Goal: Information Seeking & Learning: Learn about a topic

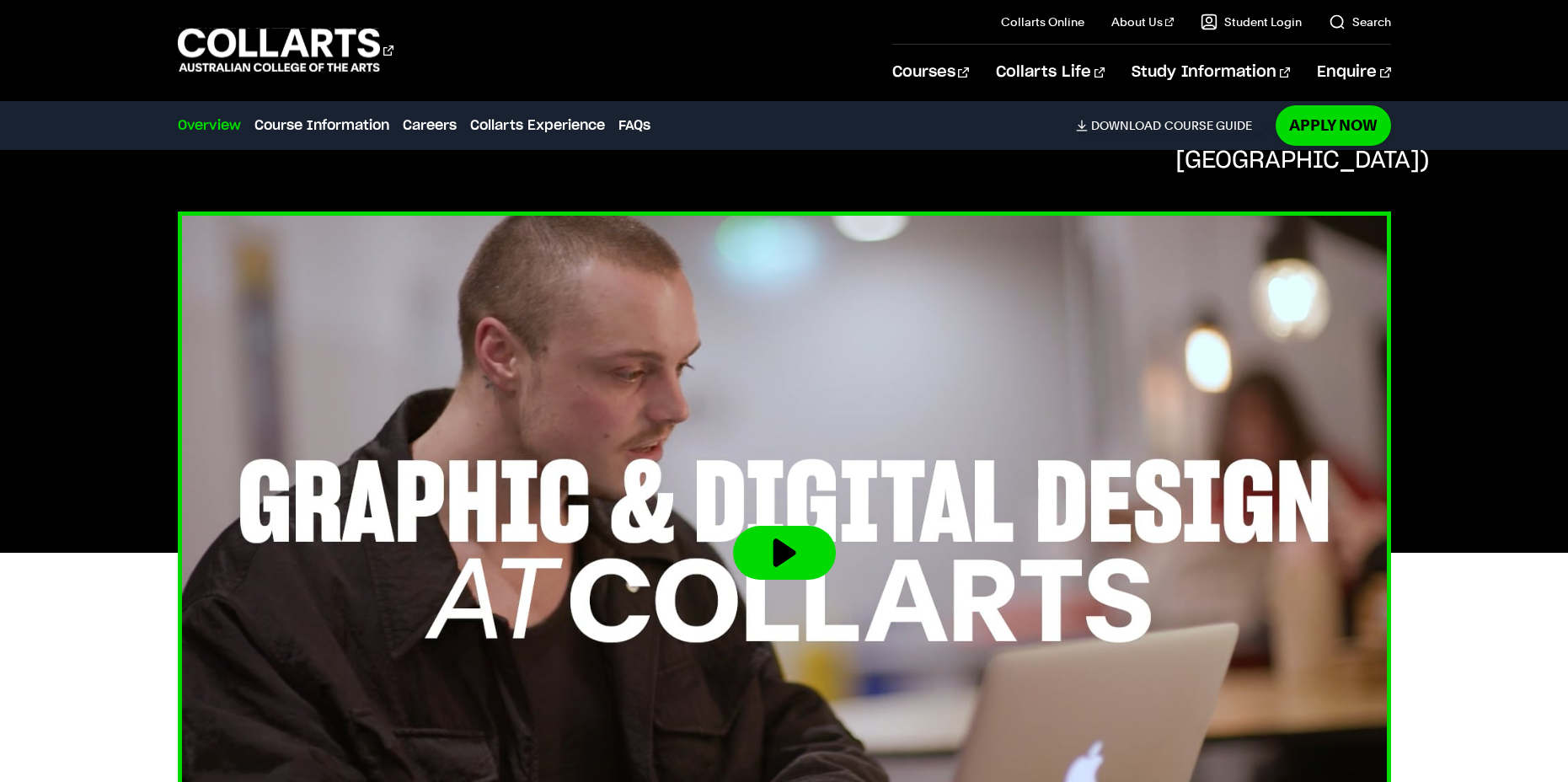
scroll to position [421, 0]
click at [714, 429] on img at bounding box center [784, 552] width 1335 height 751
click at [766, 525] on button at bounding box center [784, 551] width 103 height 54
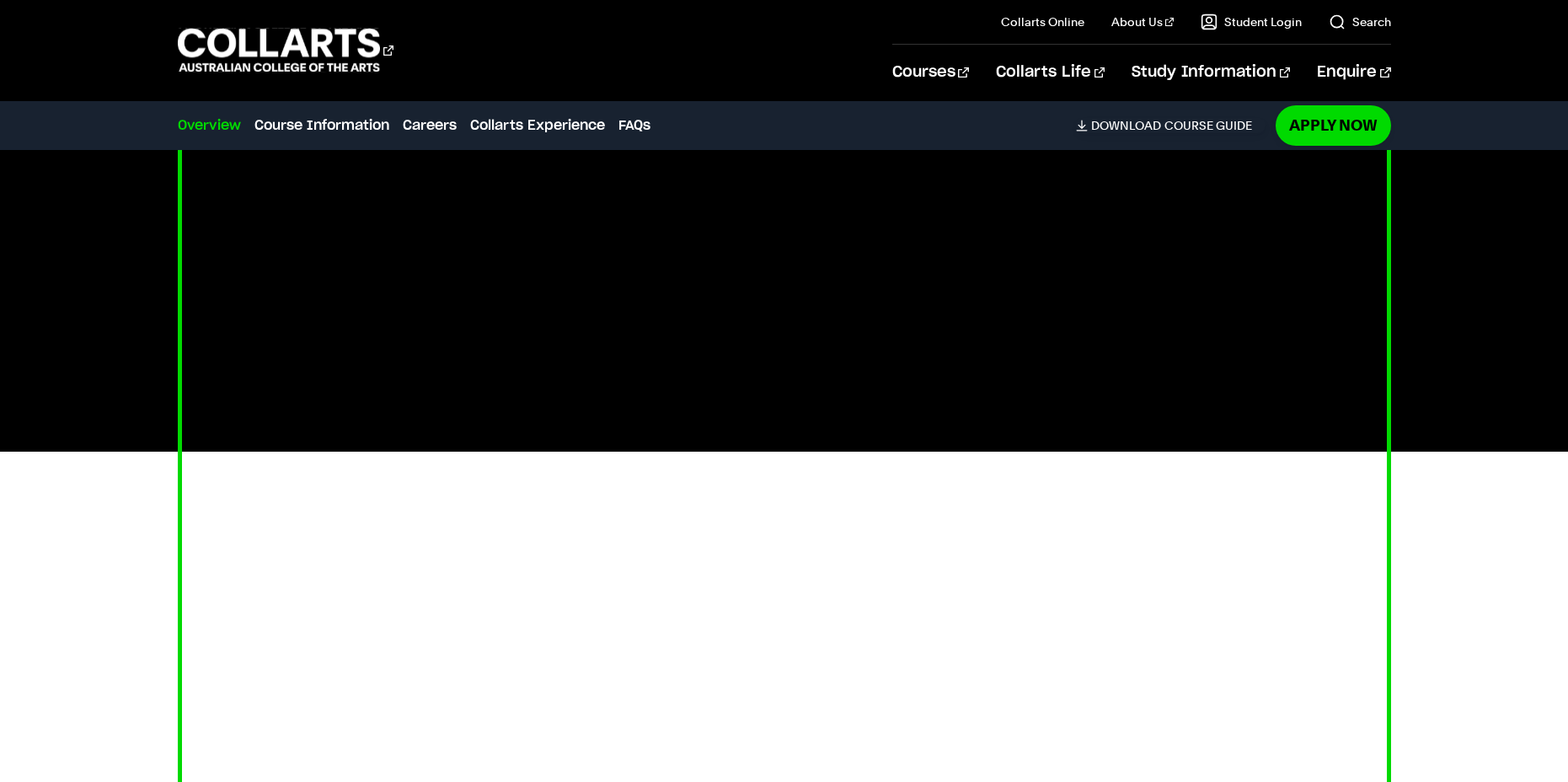
scroll to position [506, 0]
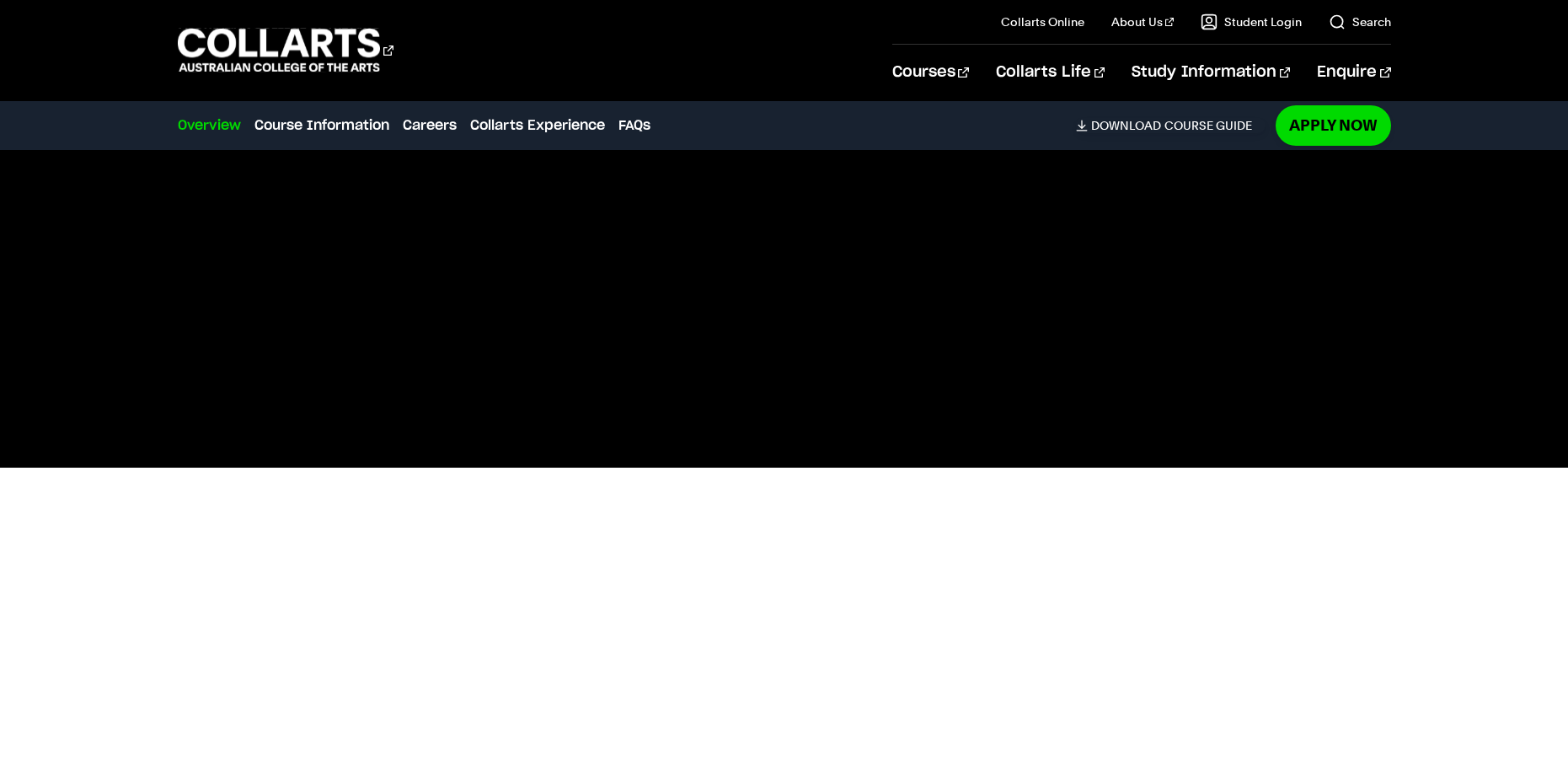
click at [1452, 369] on div at bounding box center [783, 468] width 1479 height 683
click at [1460, 246] on div at bounding box center [783, 468] width 1479 height 683
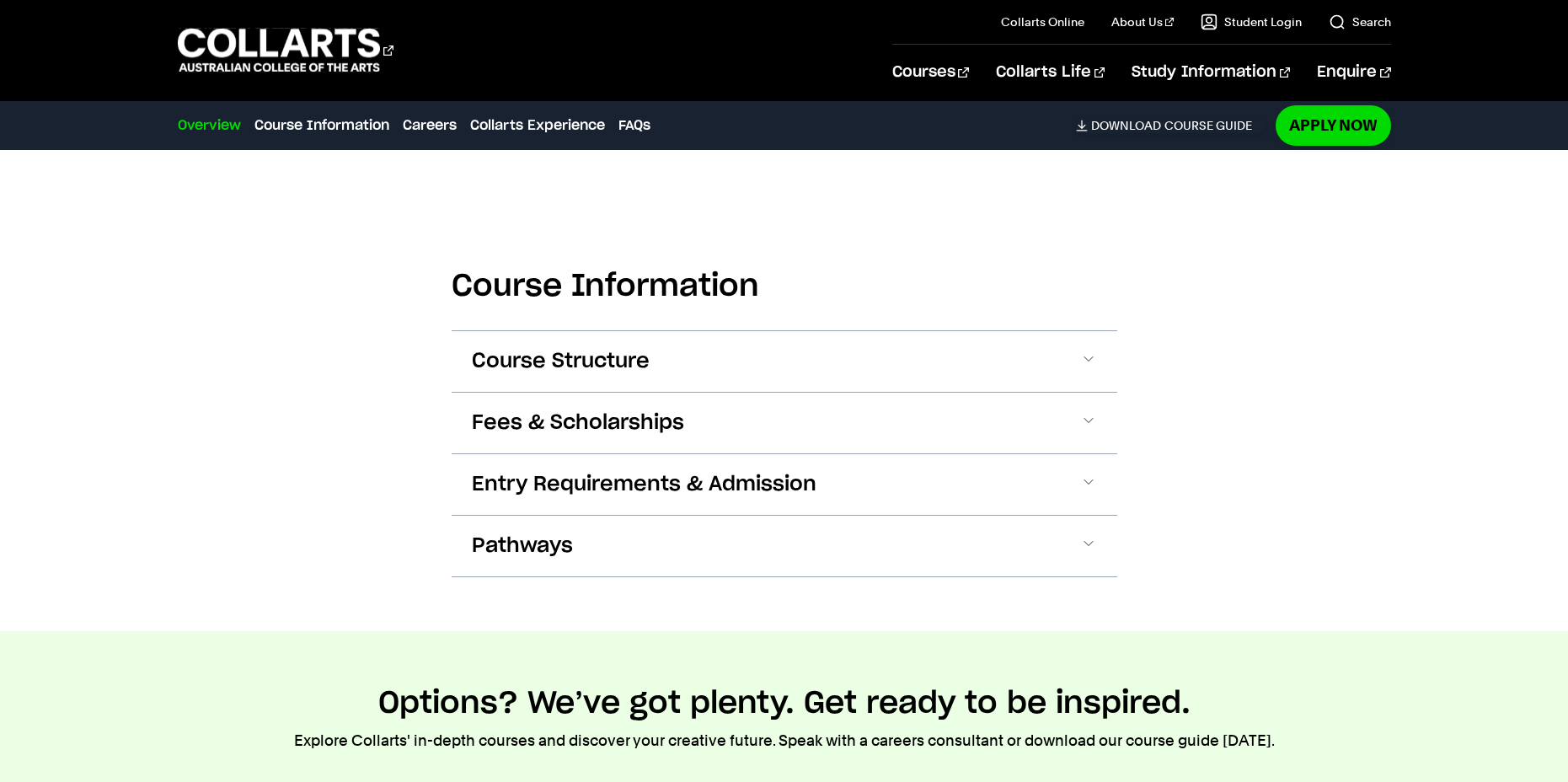
scroll to position [1770, 0]
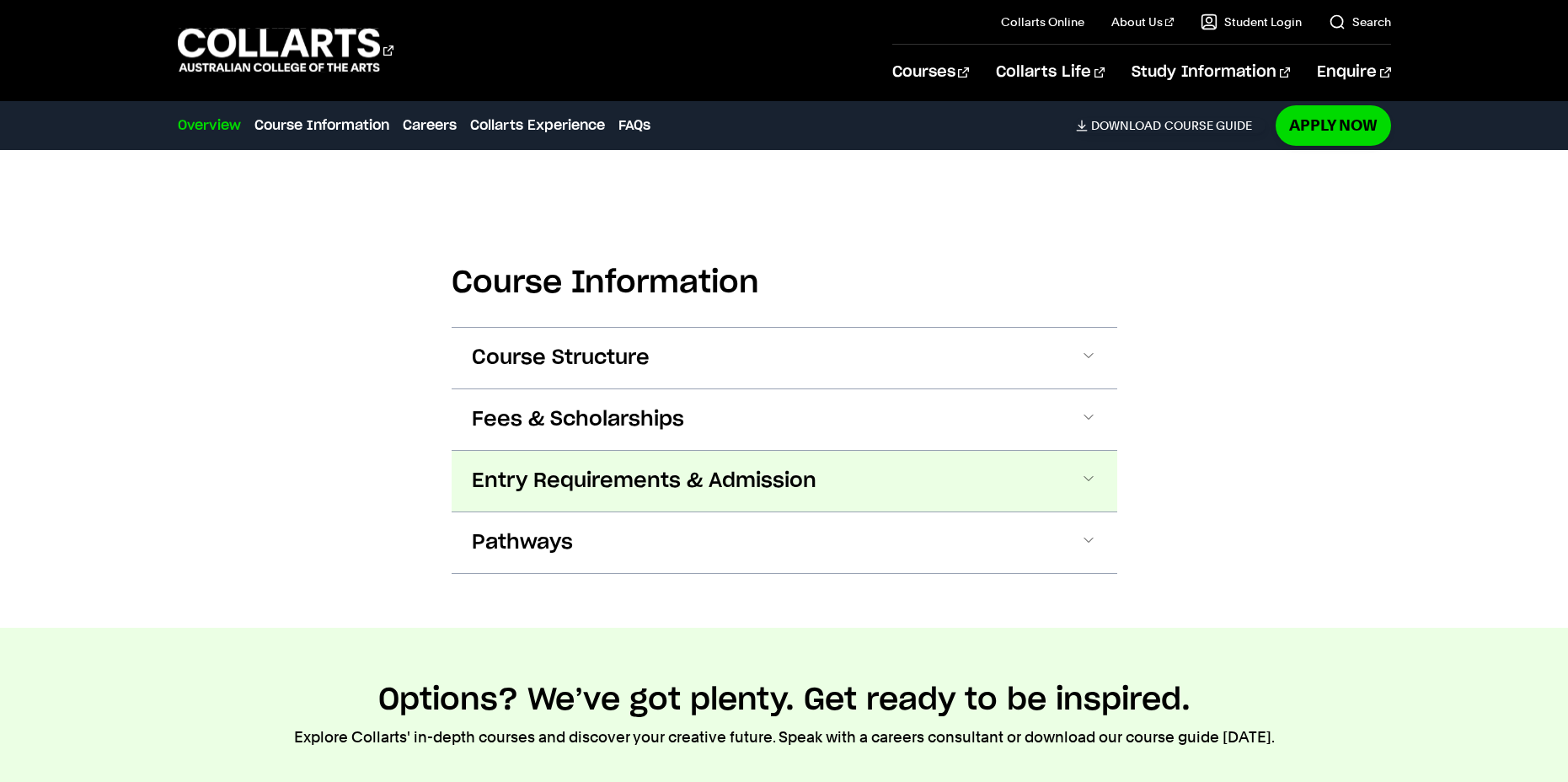
click at [1105, 474] on button "Entry Requirements & Admission" at bounding box center [784, 480] width 666 height 61
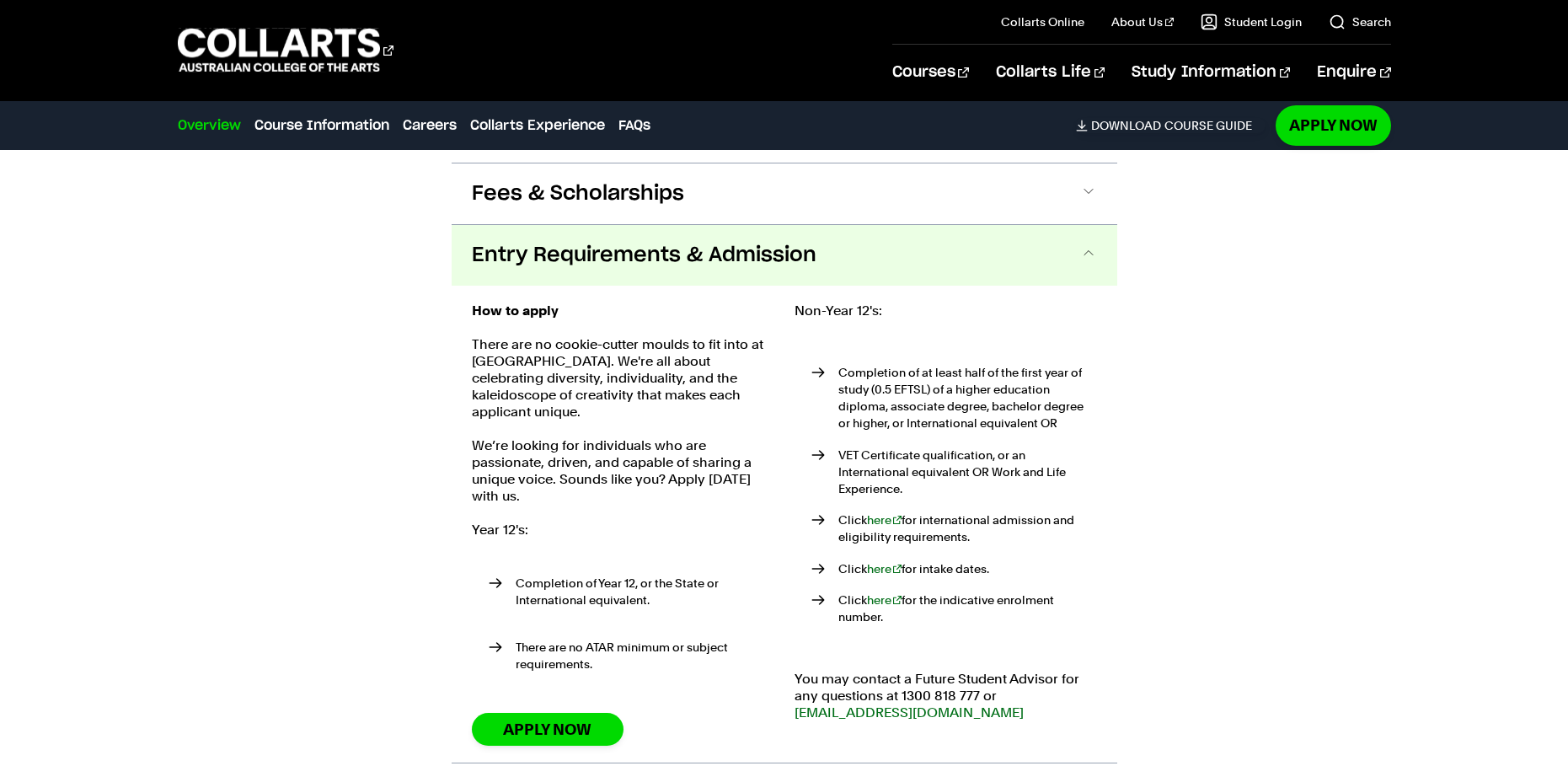
scroll to position [2034, 0]
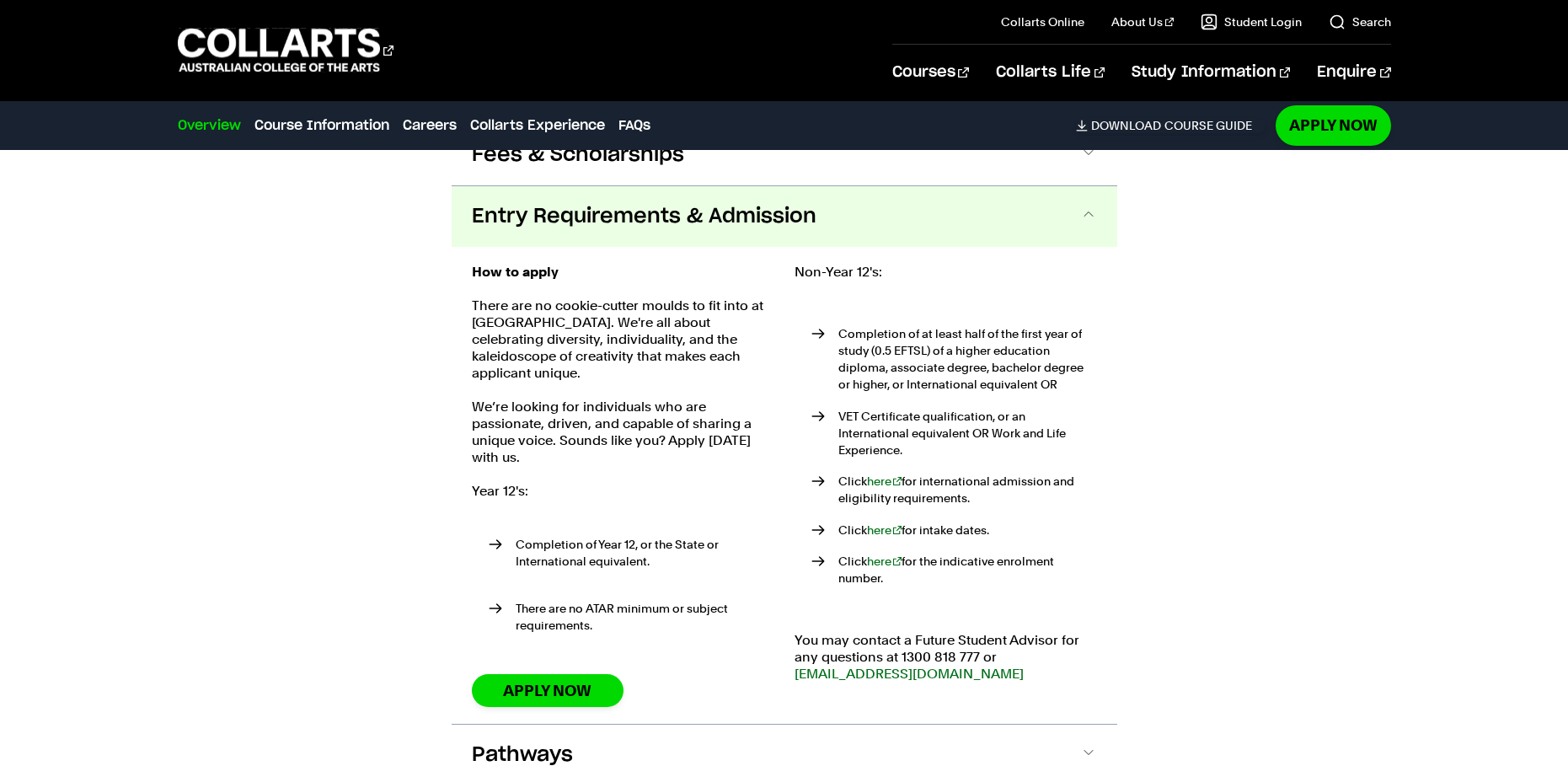
click at [1074, 188] on button "Entry Requirements & Admission" at bounding box center [784, 216] width 666 height 61
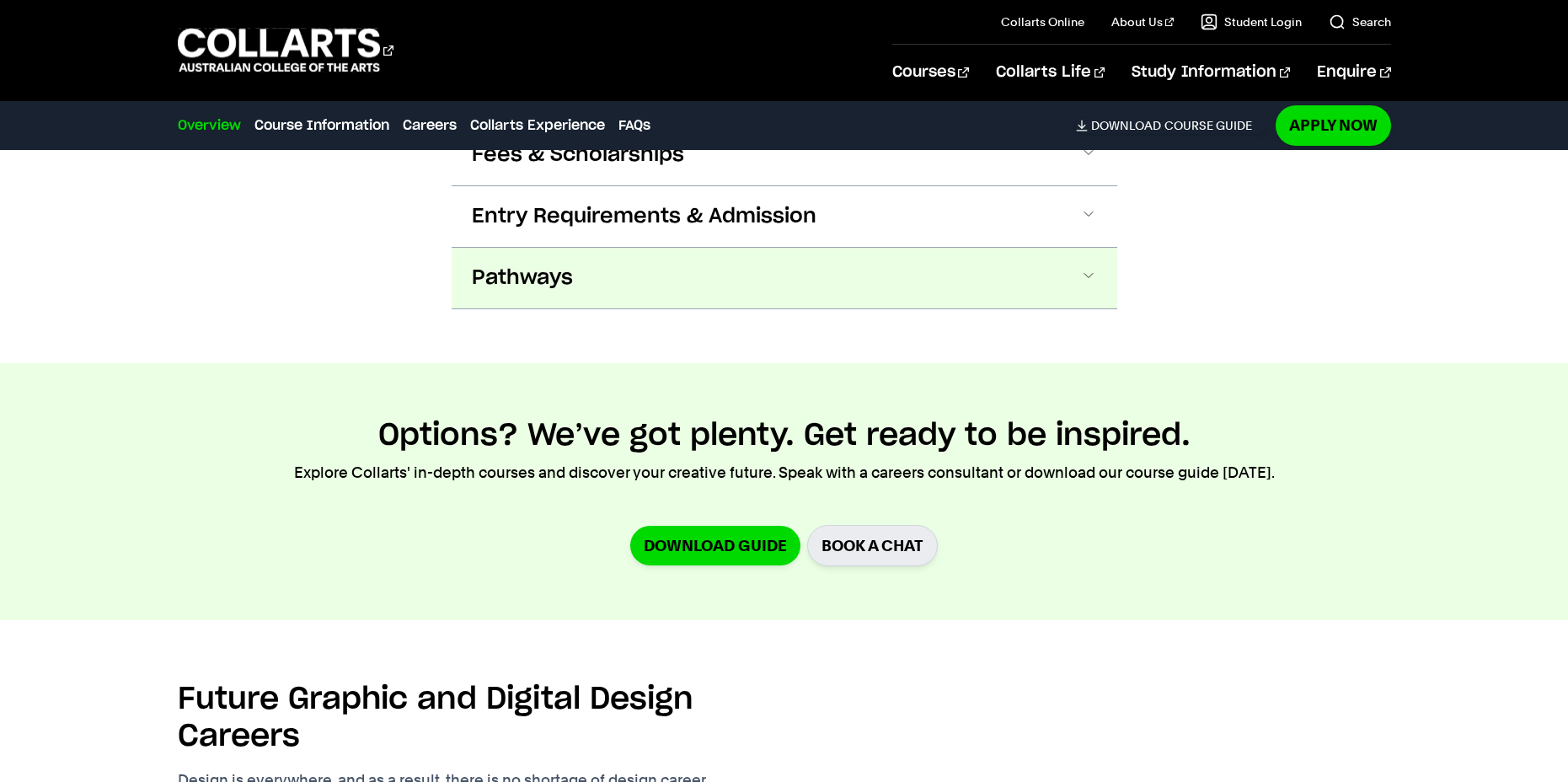
click at [1073, 248] on button "Pathways" at bounding box center [784, 278] width 666 height 61
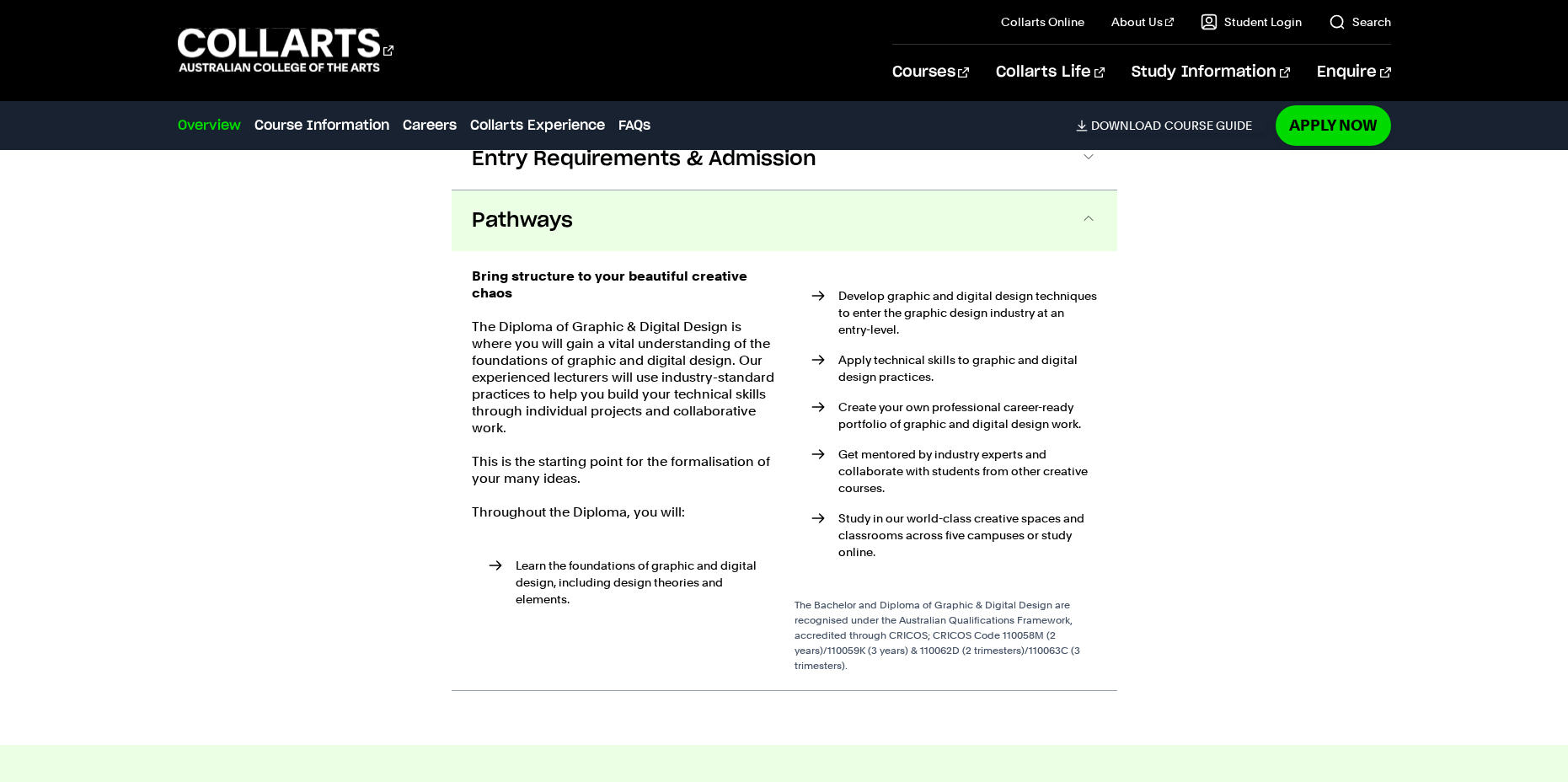
scroll to position [2096, 0]
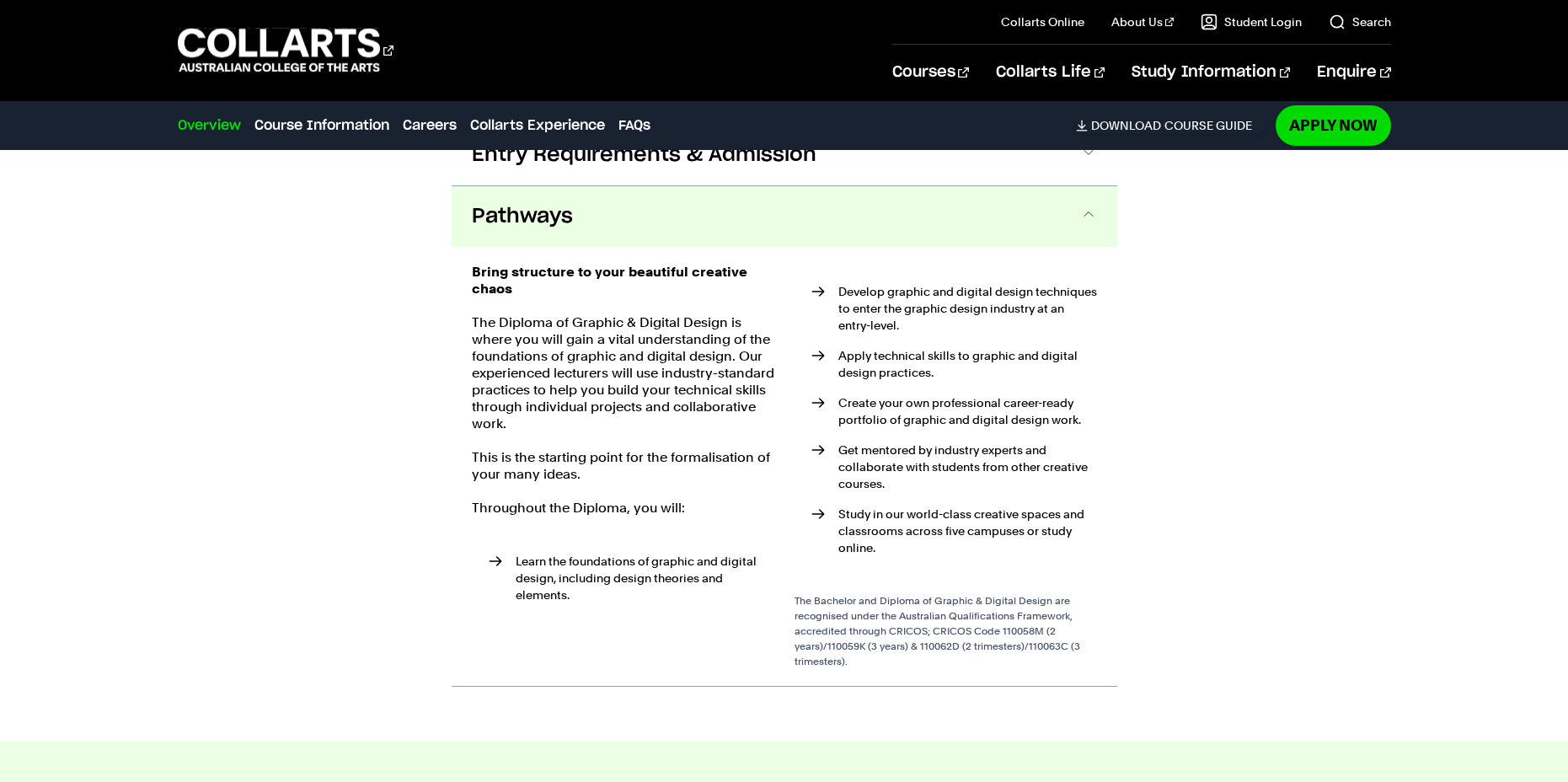
click at [1093, 205] on span at bounding box center [1089, 216] width 17 height 22
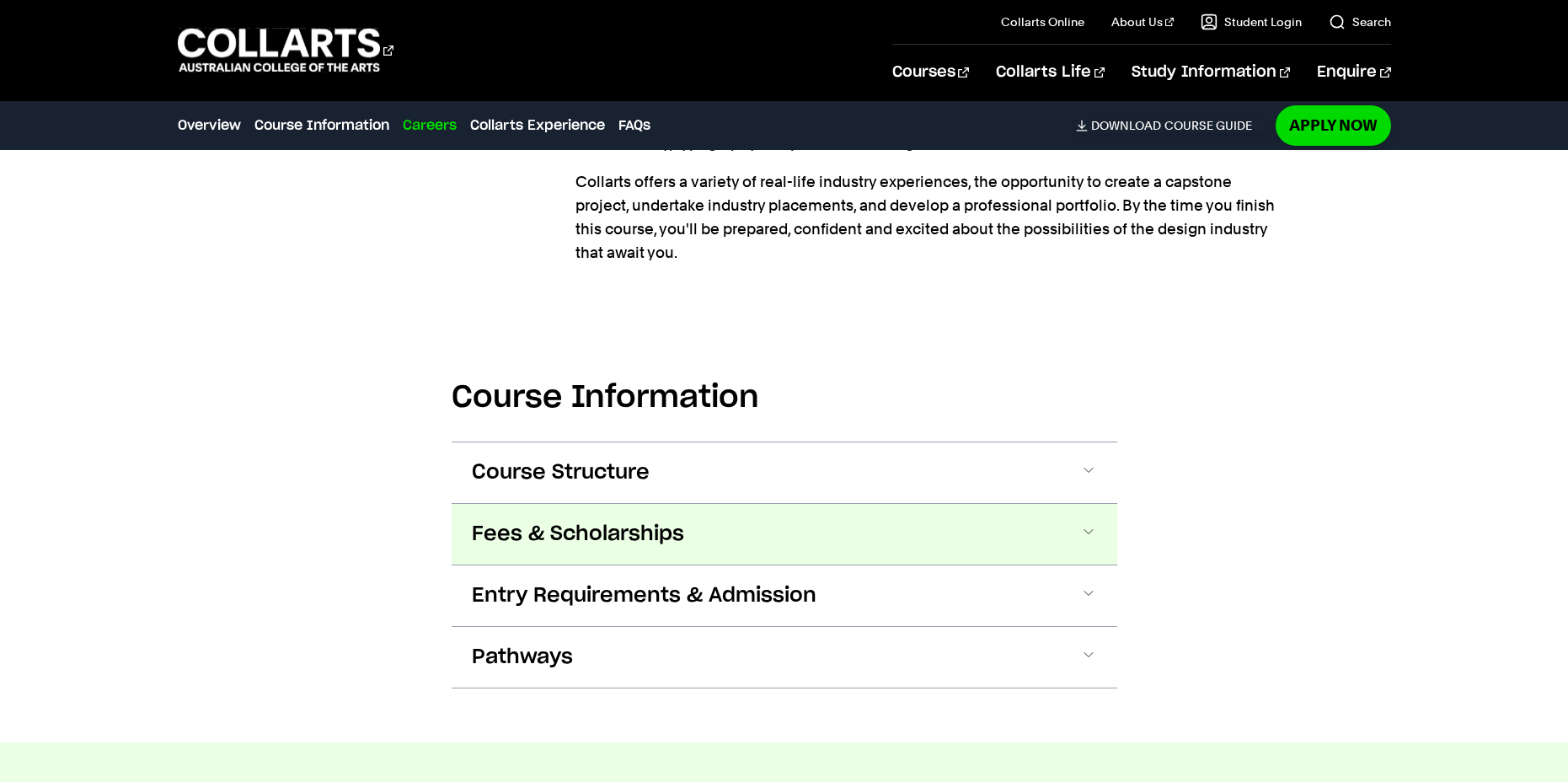
scroll to position [1576, 0]
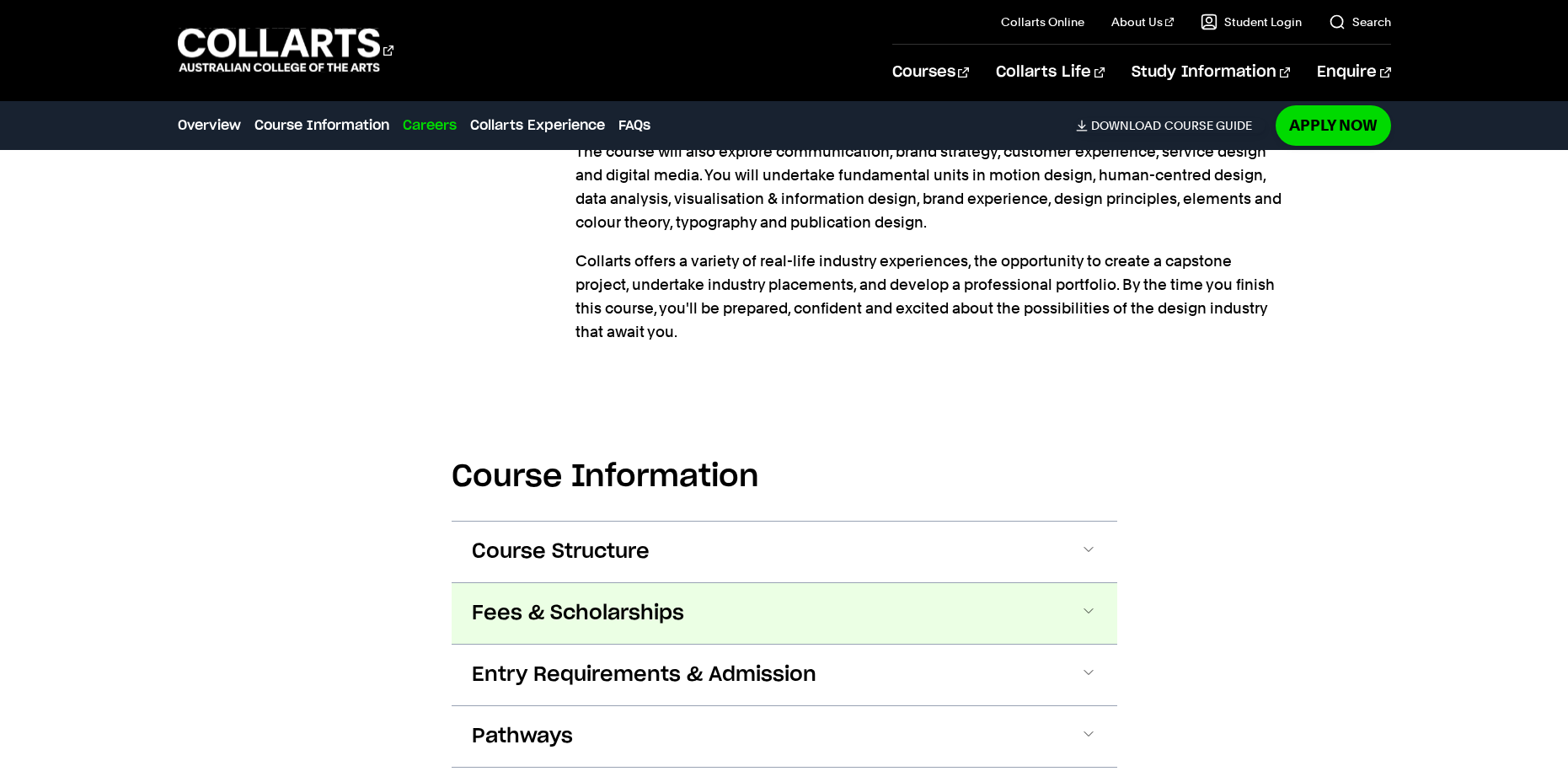
click at [1083, 583] on button "Fees & Scholarships" at bounding box center [784, 613] width 666 height 61
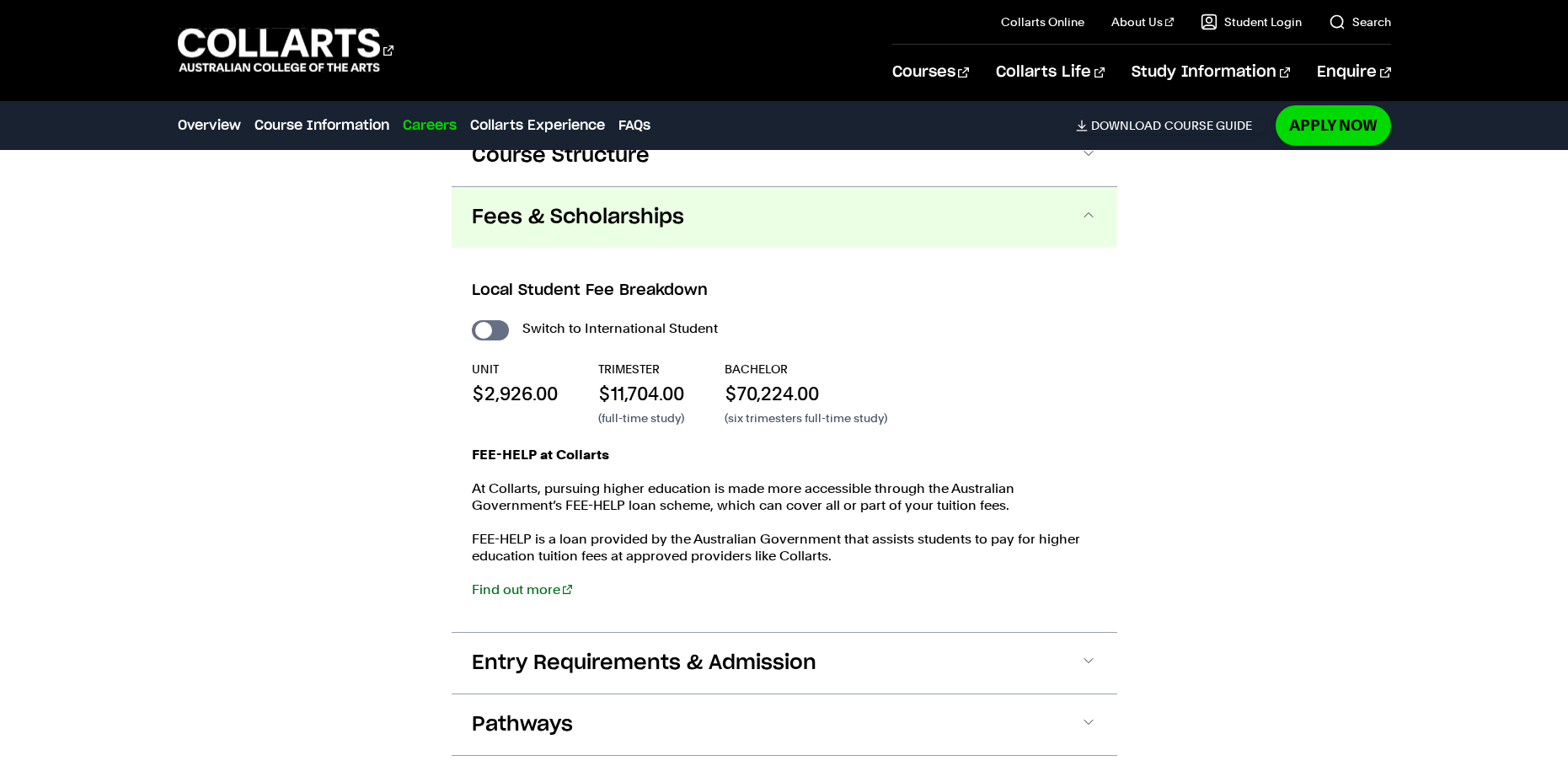
scroll to position [1973, 0]
click at [488, 320] on input "International Student" at bounding box center [490, 330] width 37 height 20
checkbox input "true"
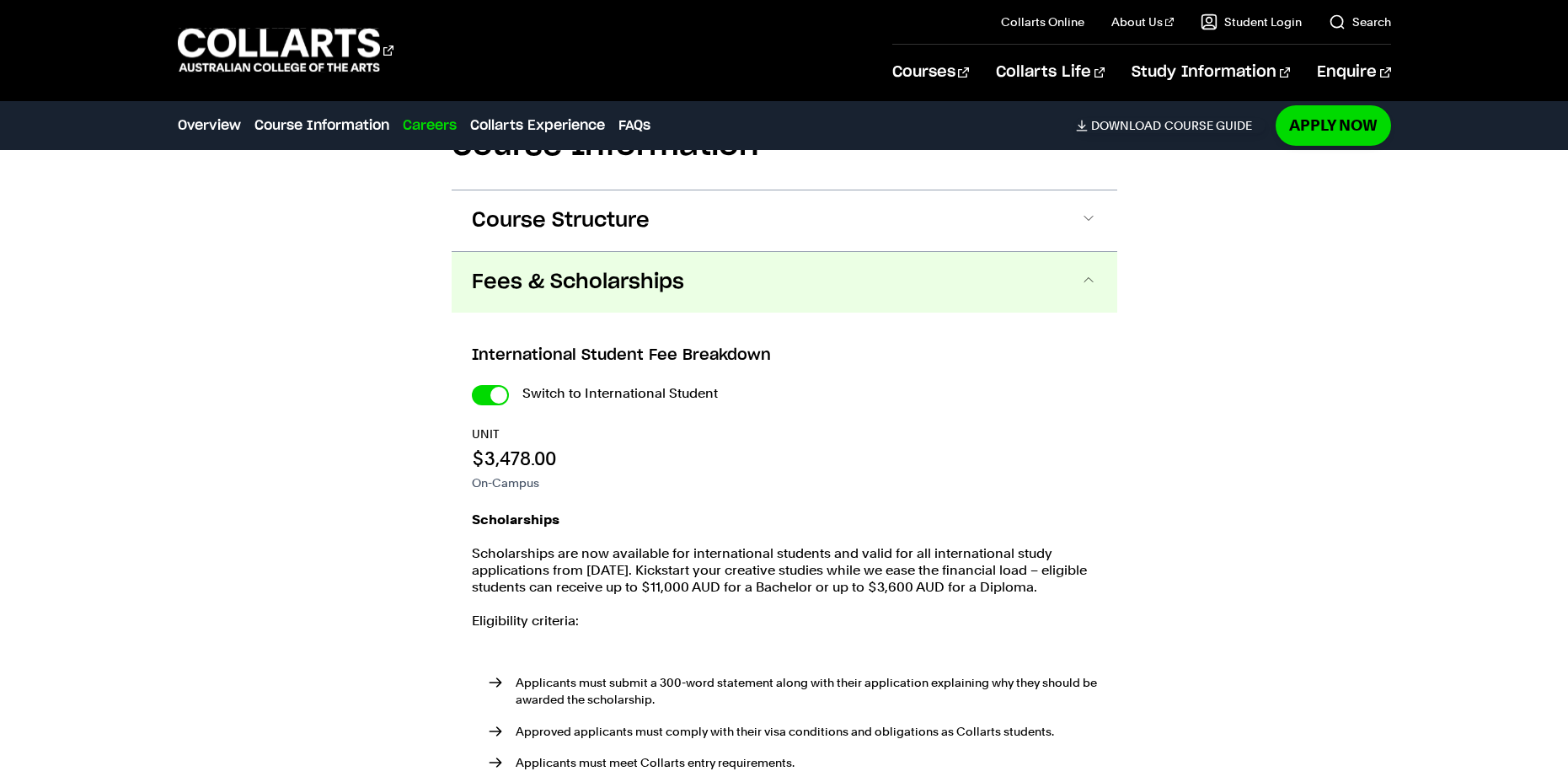
scroll to position [1882, 0]
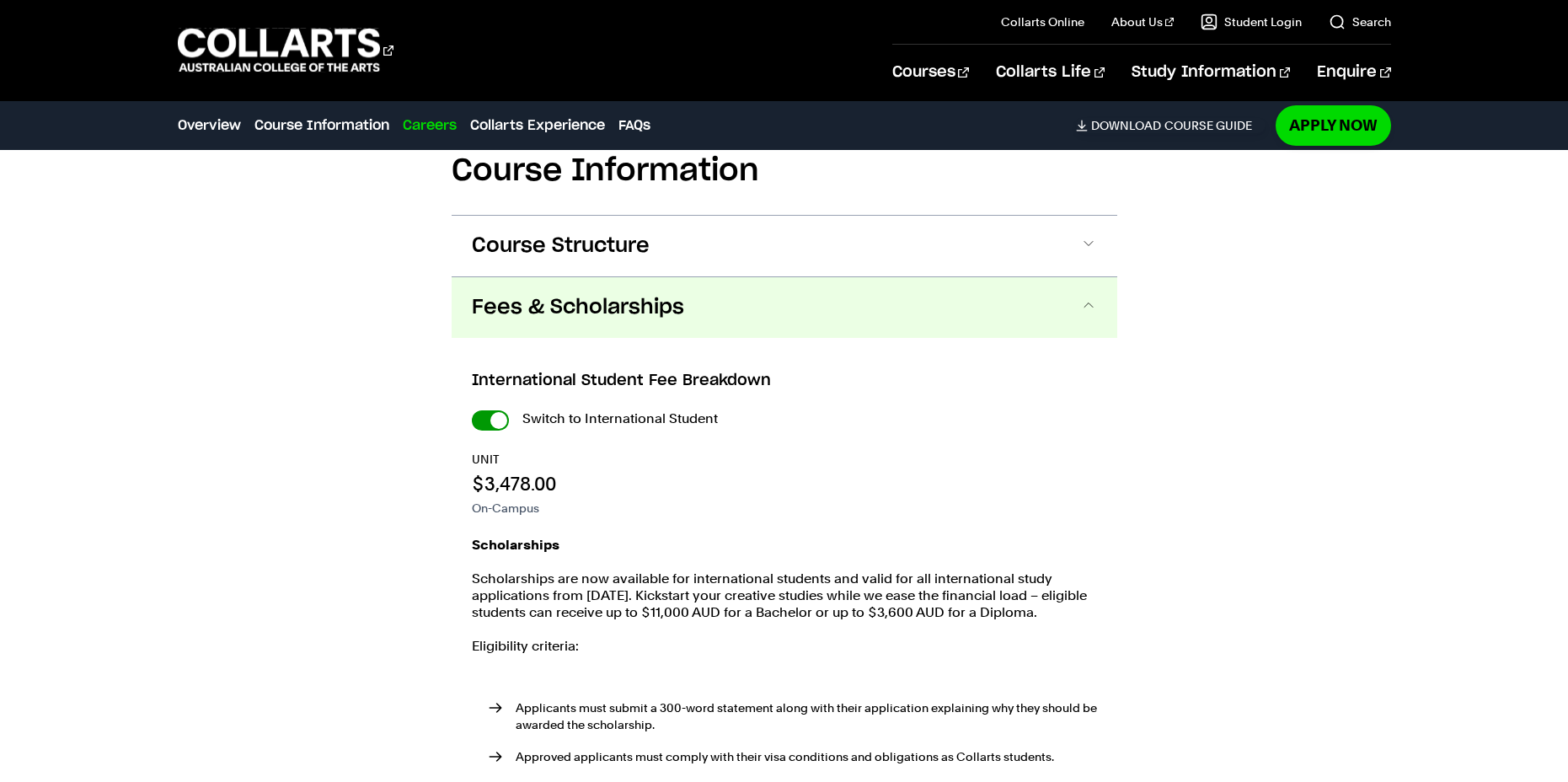
click at [491, 411] on input "International Student" at bounding box center [490, 421] width 37 height 20
checkbox input "false"
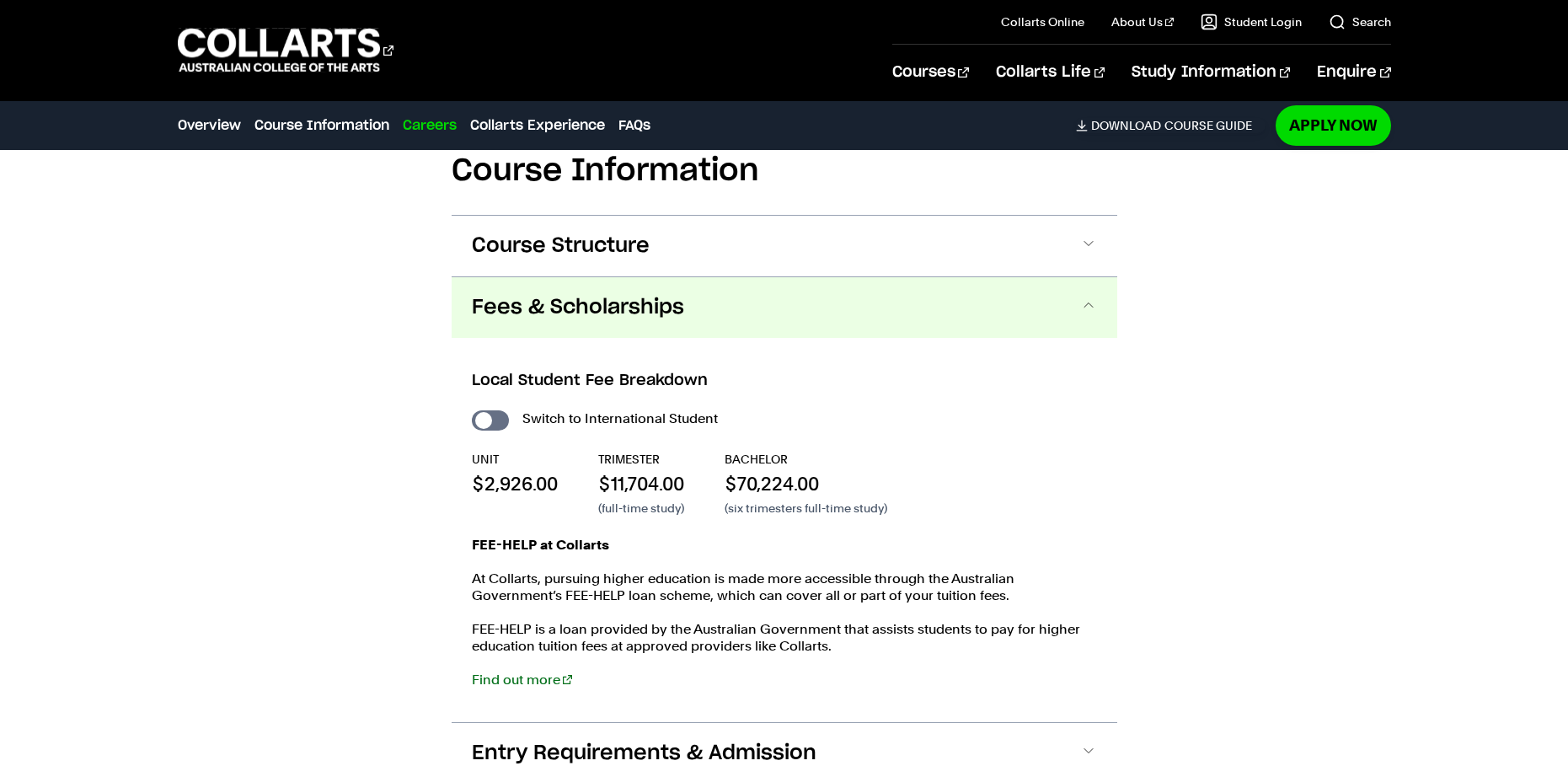
click at [1081, 297] on span at bounding box center [1089, 308] width 17 height 22
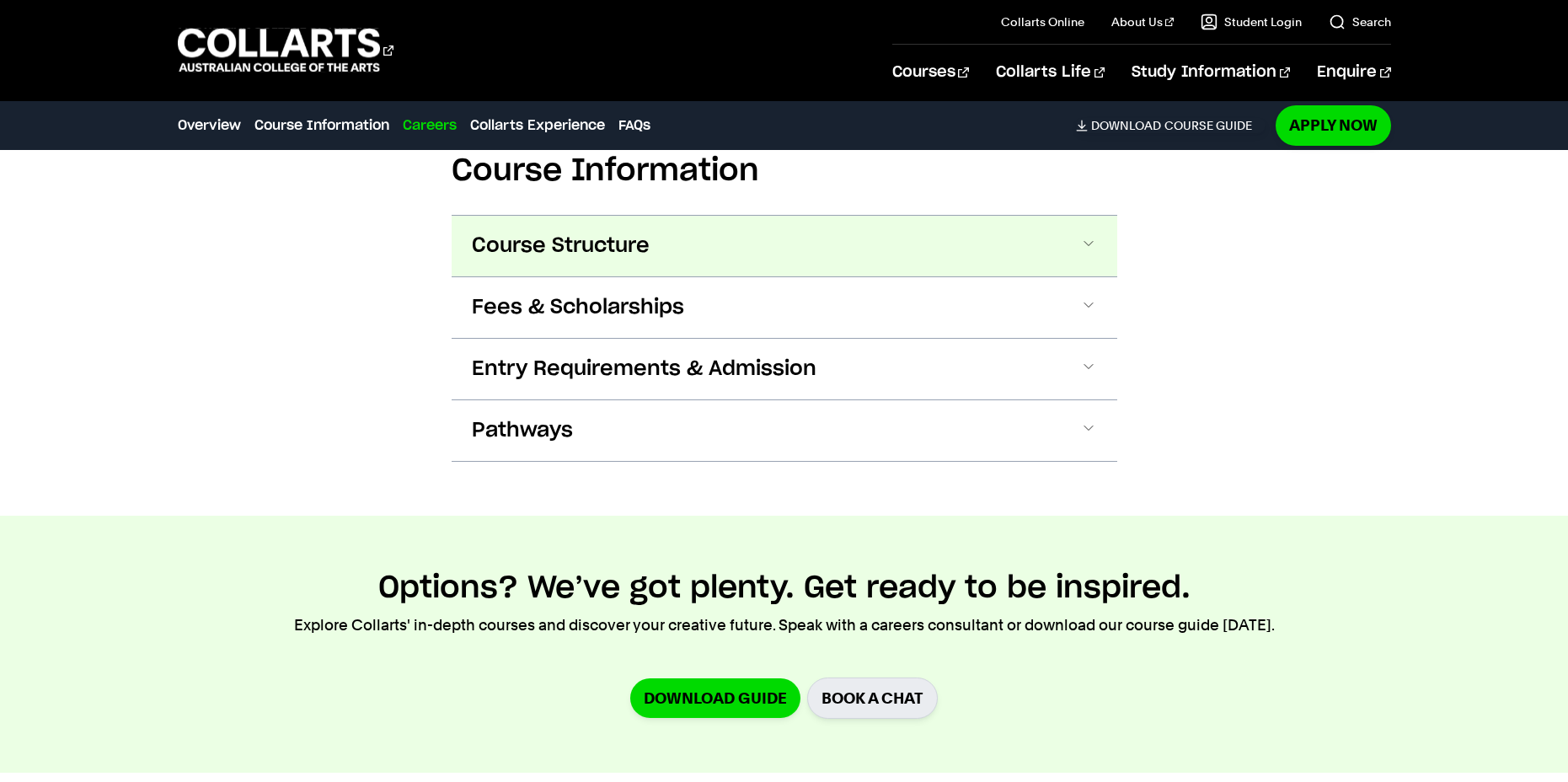
click at [1100, 216] on button "Course Structure" at bounding box center [784, 246] width 666 height 61
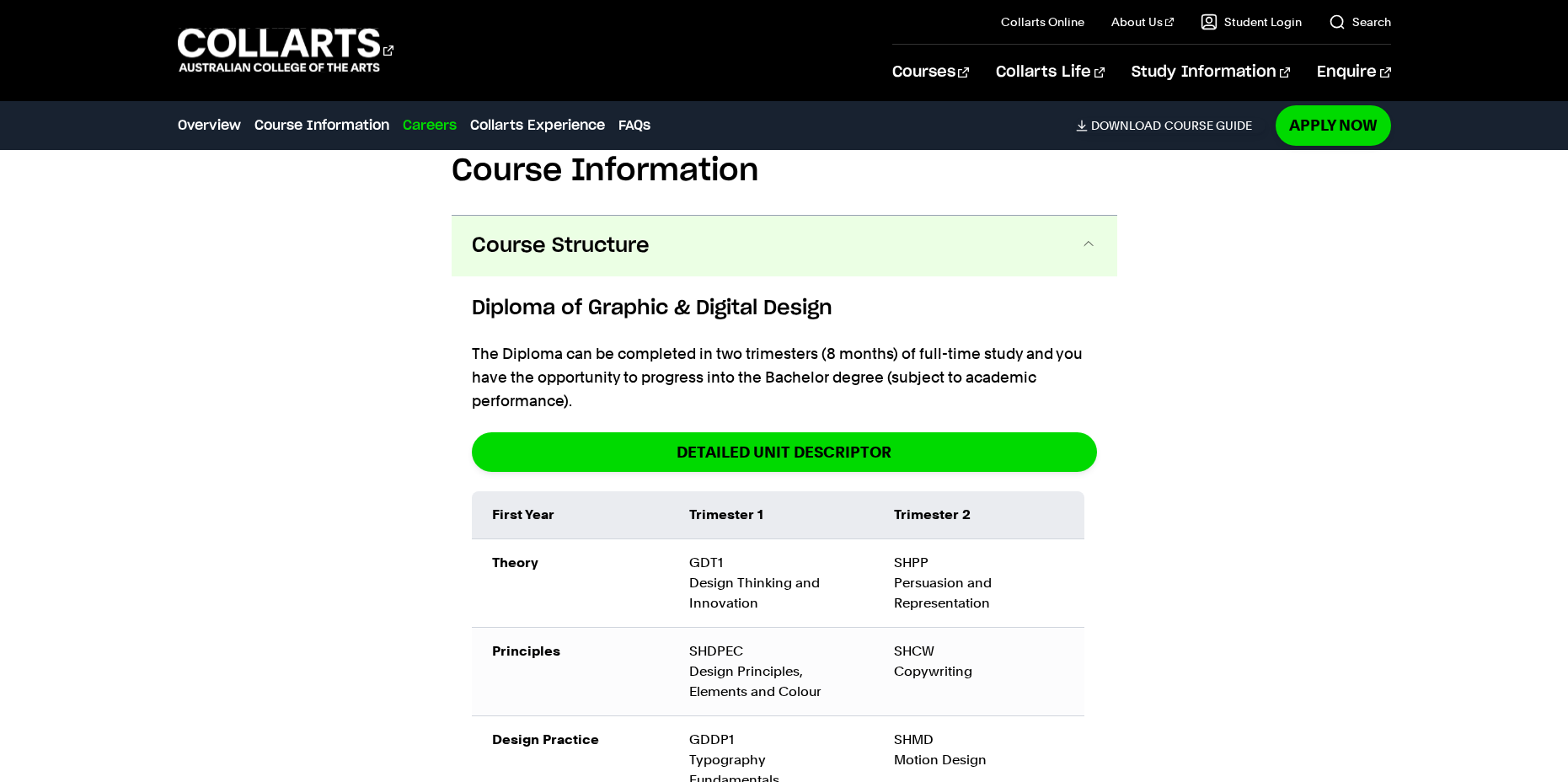
scroll to position [1912, 0]
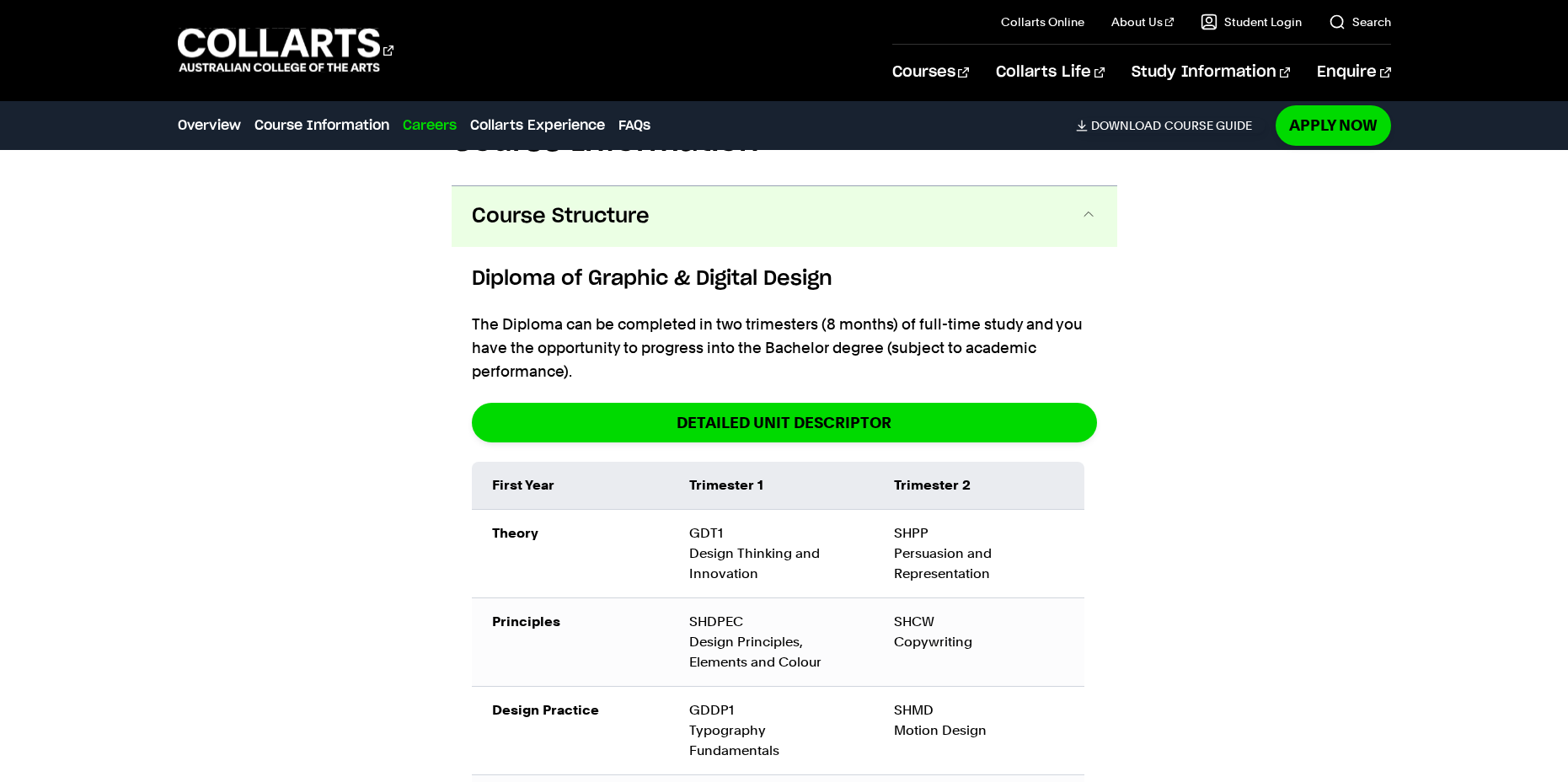
click at [1089, 205] on span at bounding box center [1089, 216] width 17 height 22
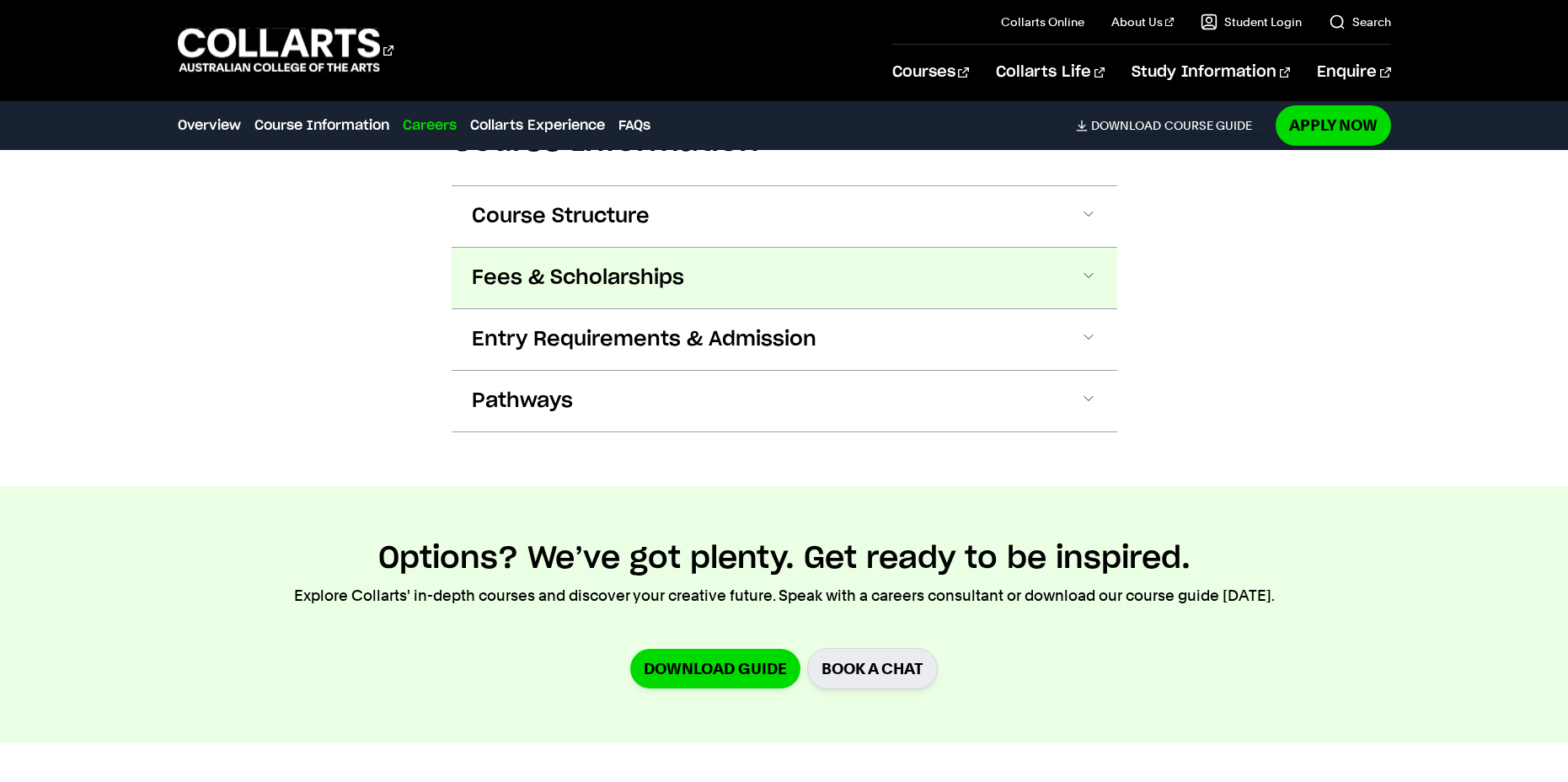
click at [1088, 267] on span at bounding box center [1089, 278] width 17 height 22
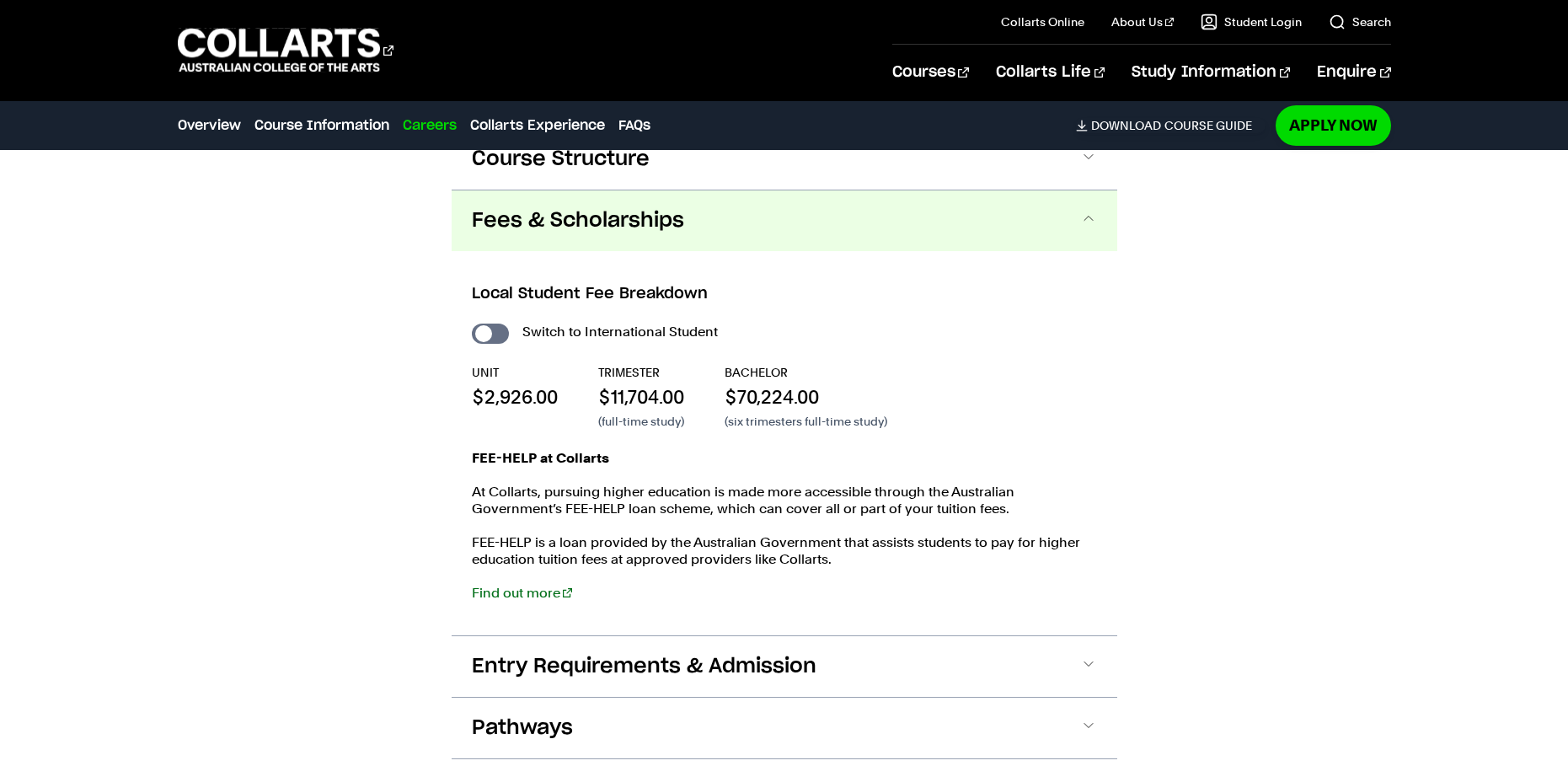
scroll to position [1973, 0]
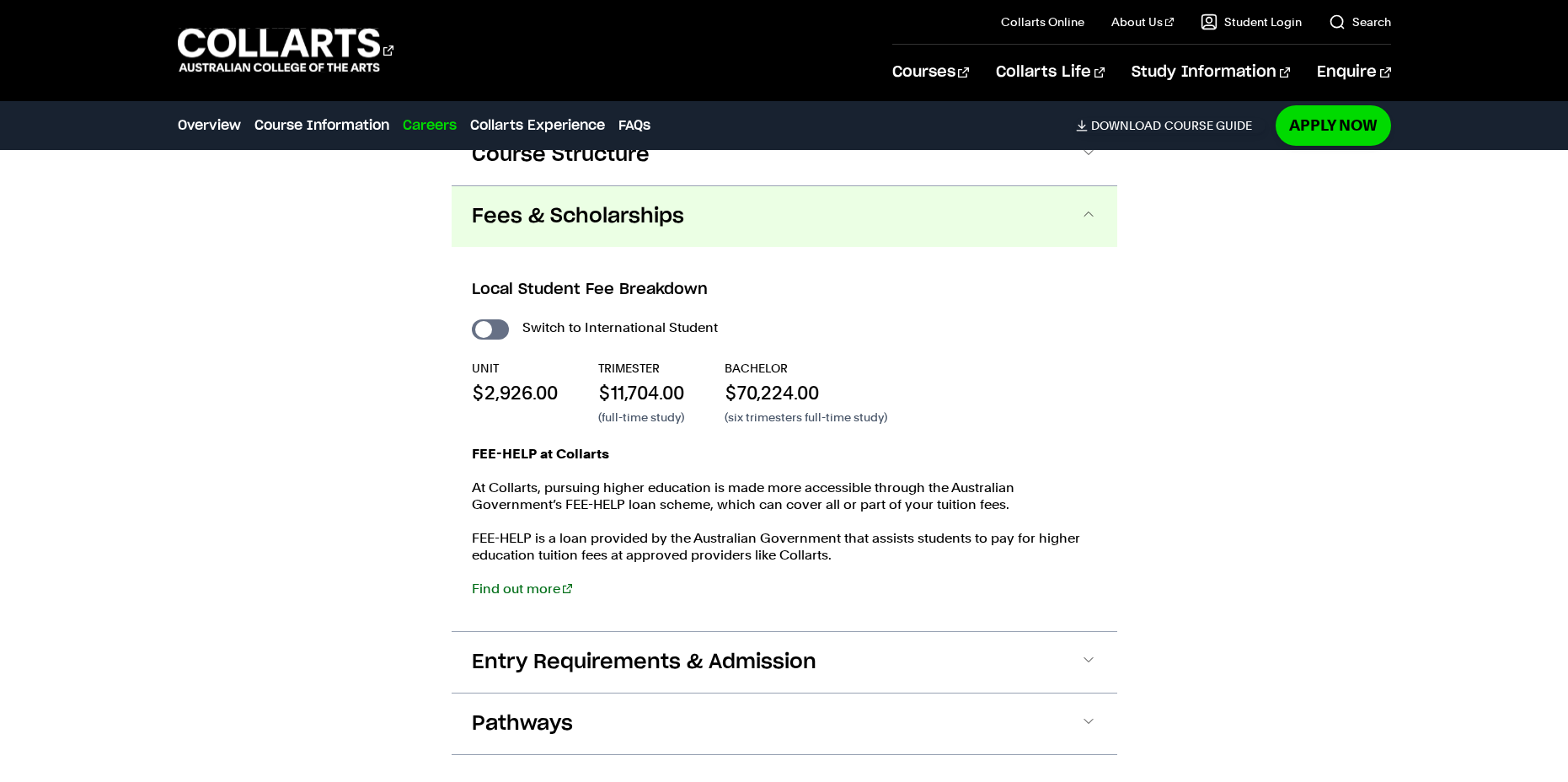
click at [1081, 201] on button "Fees & Scholarships" at bounding box center [784, 216] width 666 height 61
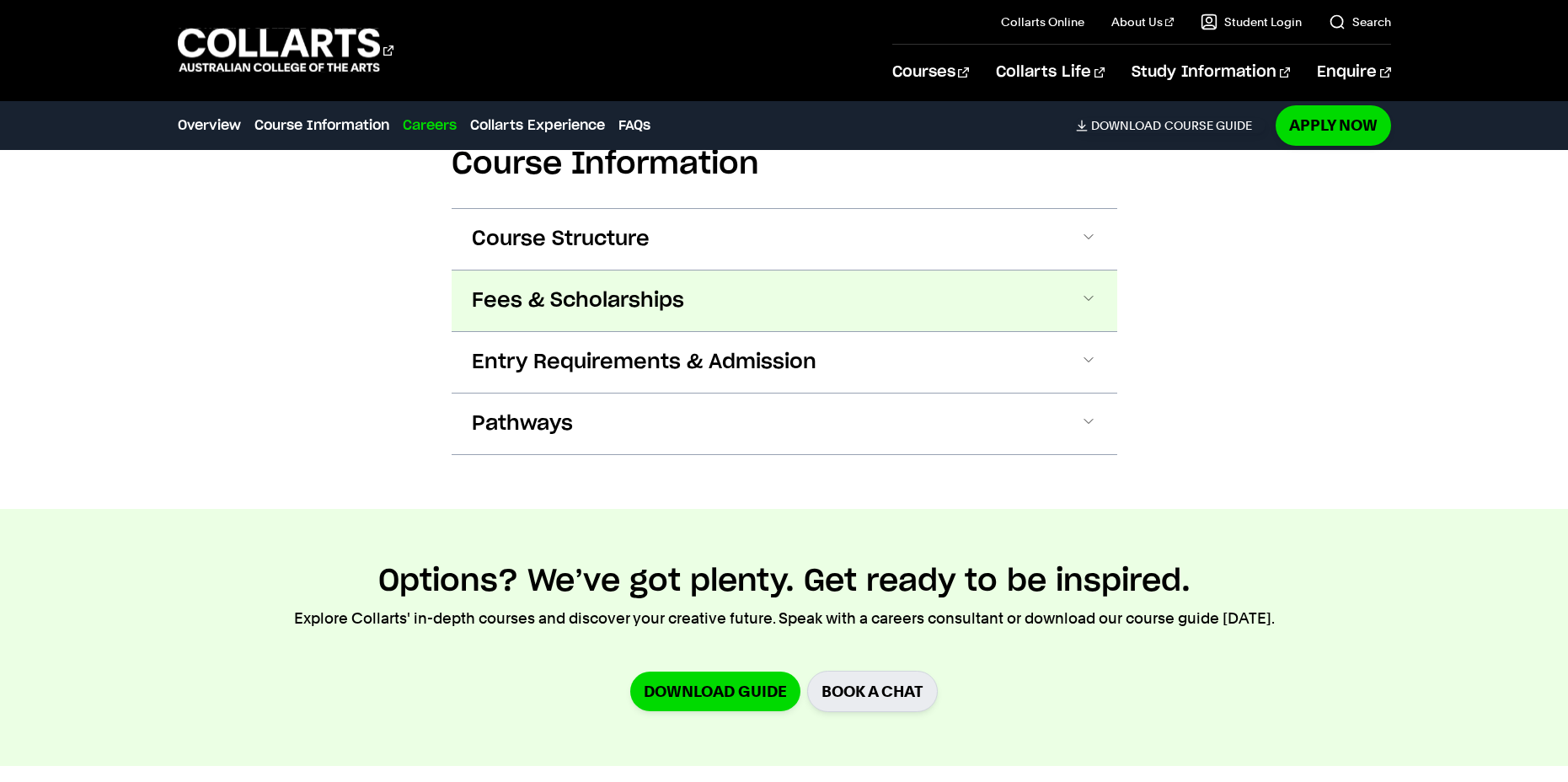
click at [1081, 209] on button "Course Structure" at bounding box center [784, 239] width 666 height 61
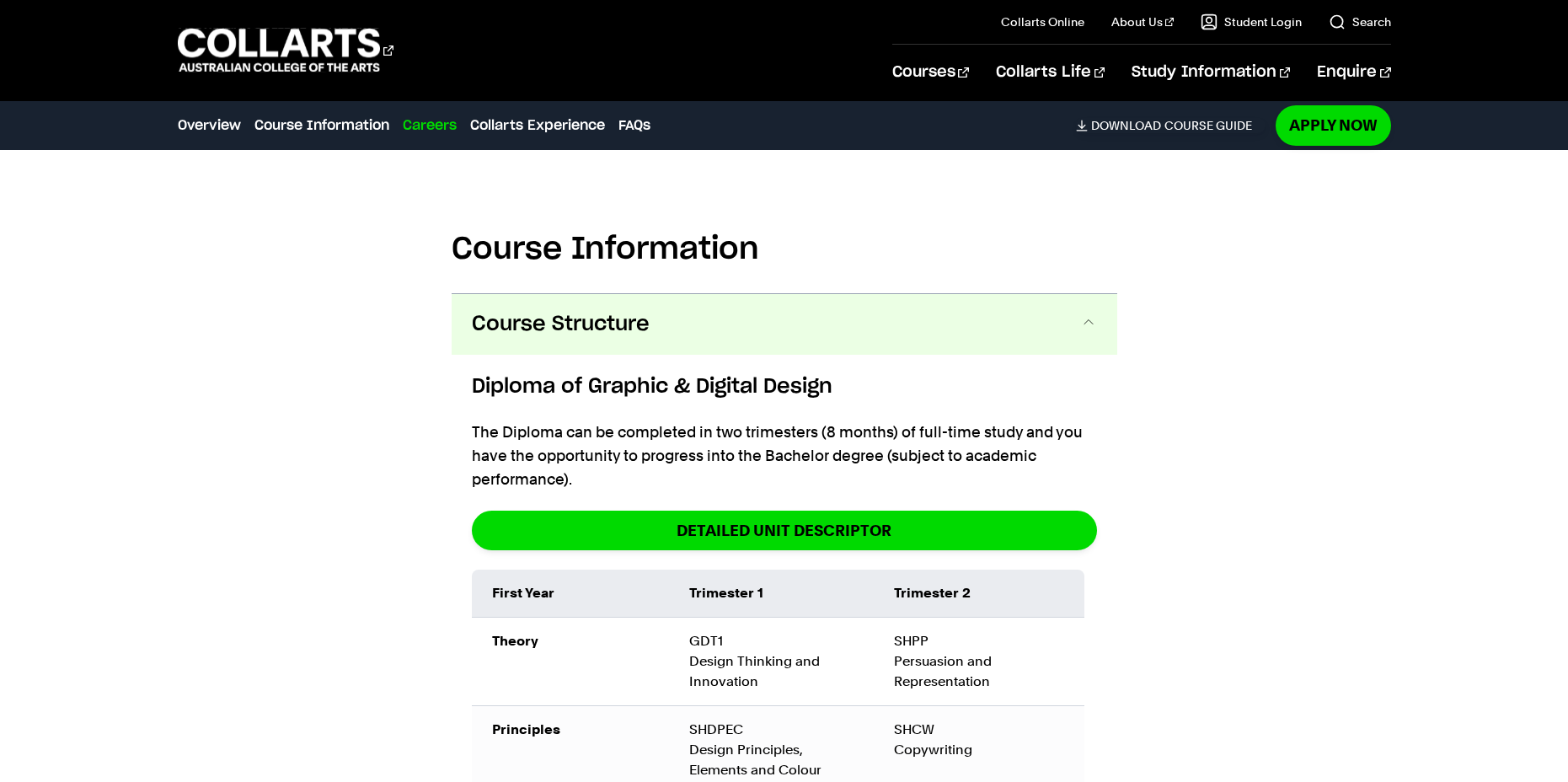
scroll to position [1743, 0]
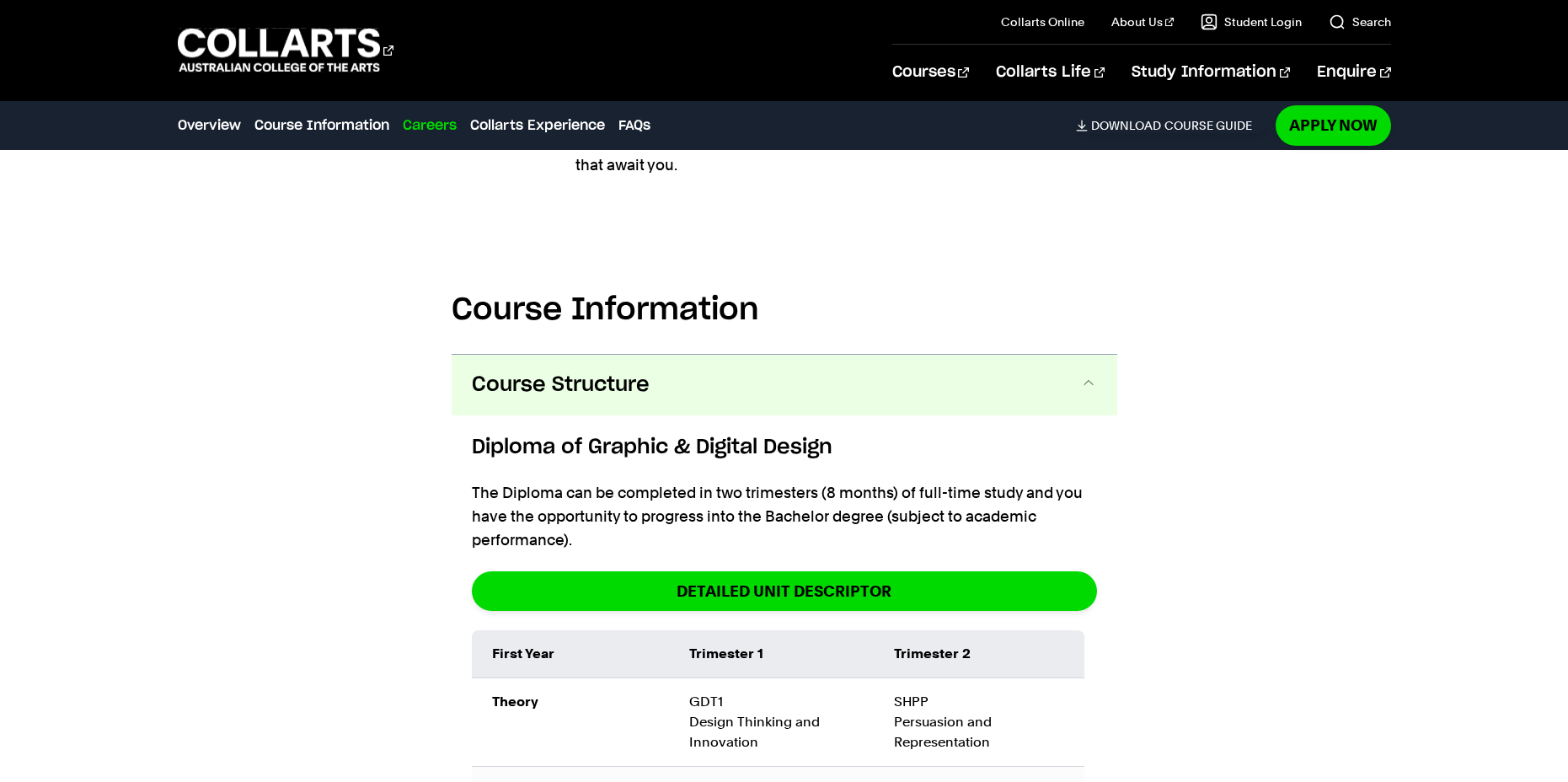
click at [1092, 355] on button "Course Structure" at bounding box center [784, 385] width 666 height 61
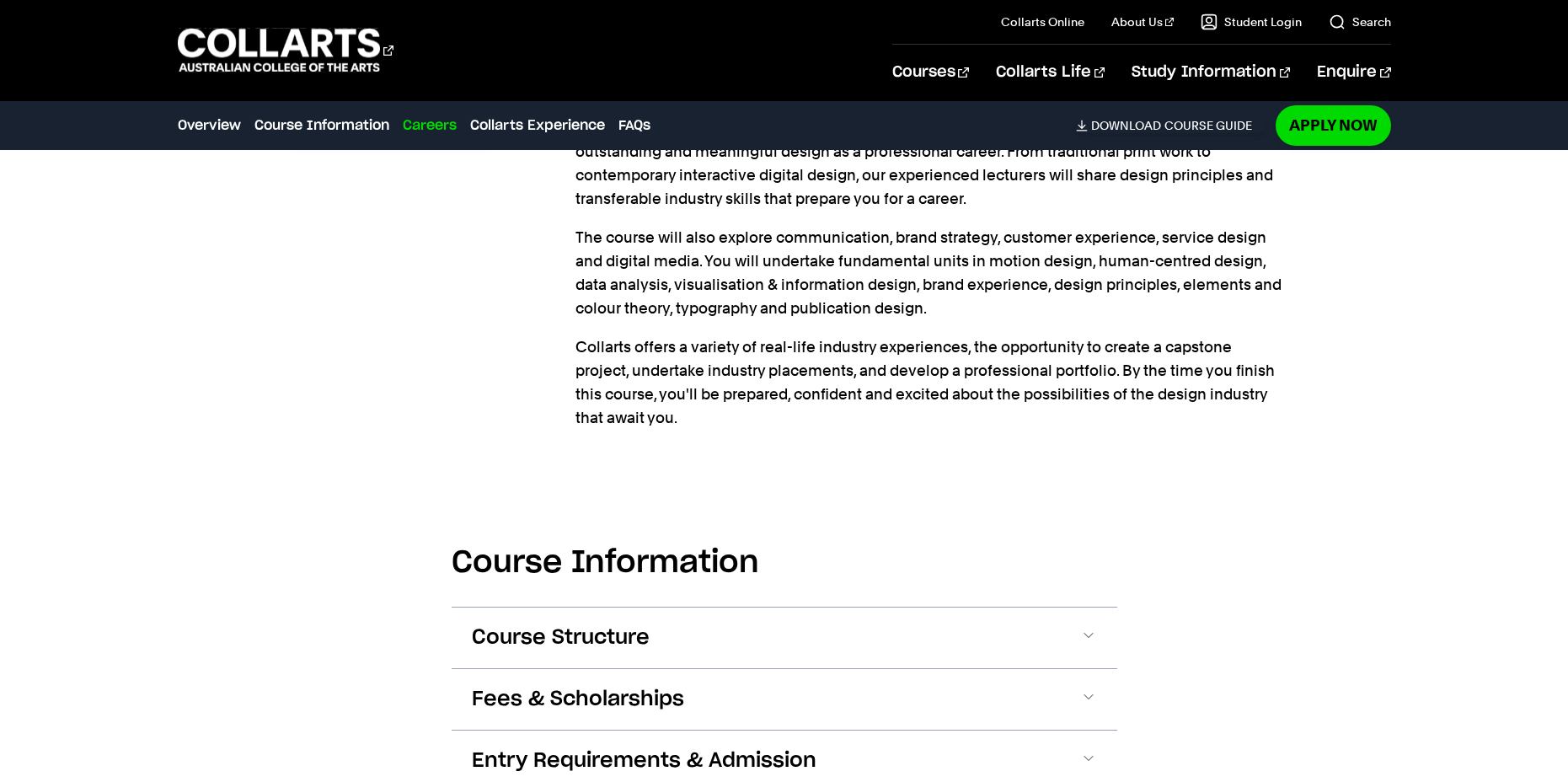
scroll to position [1658, 0]
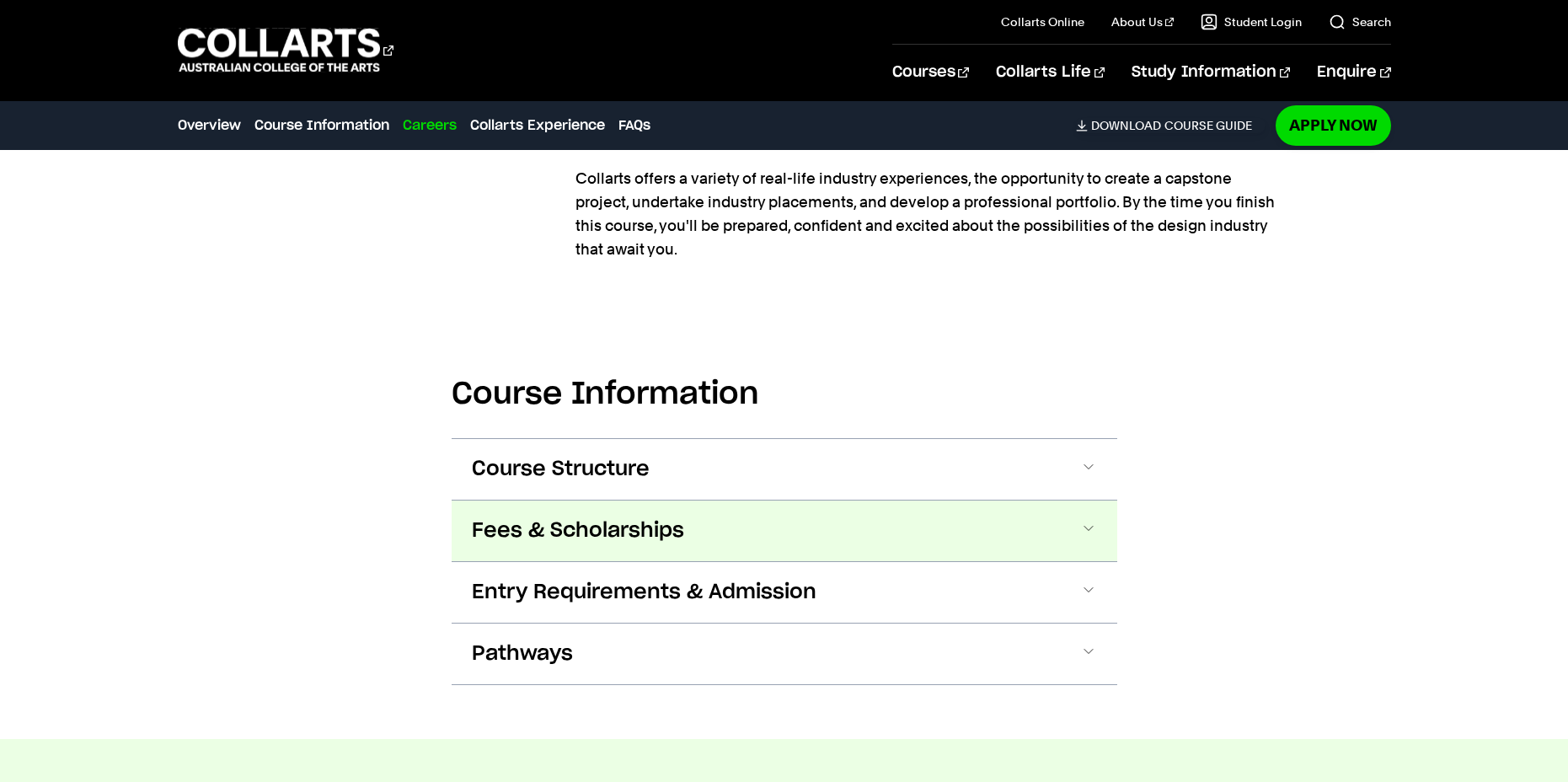
click at [1091, 520] on span at bounding box center [1089, 531] width 17 height 22
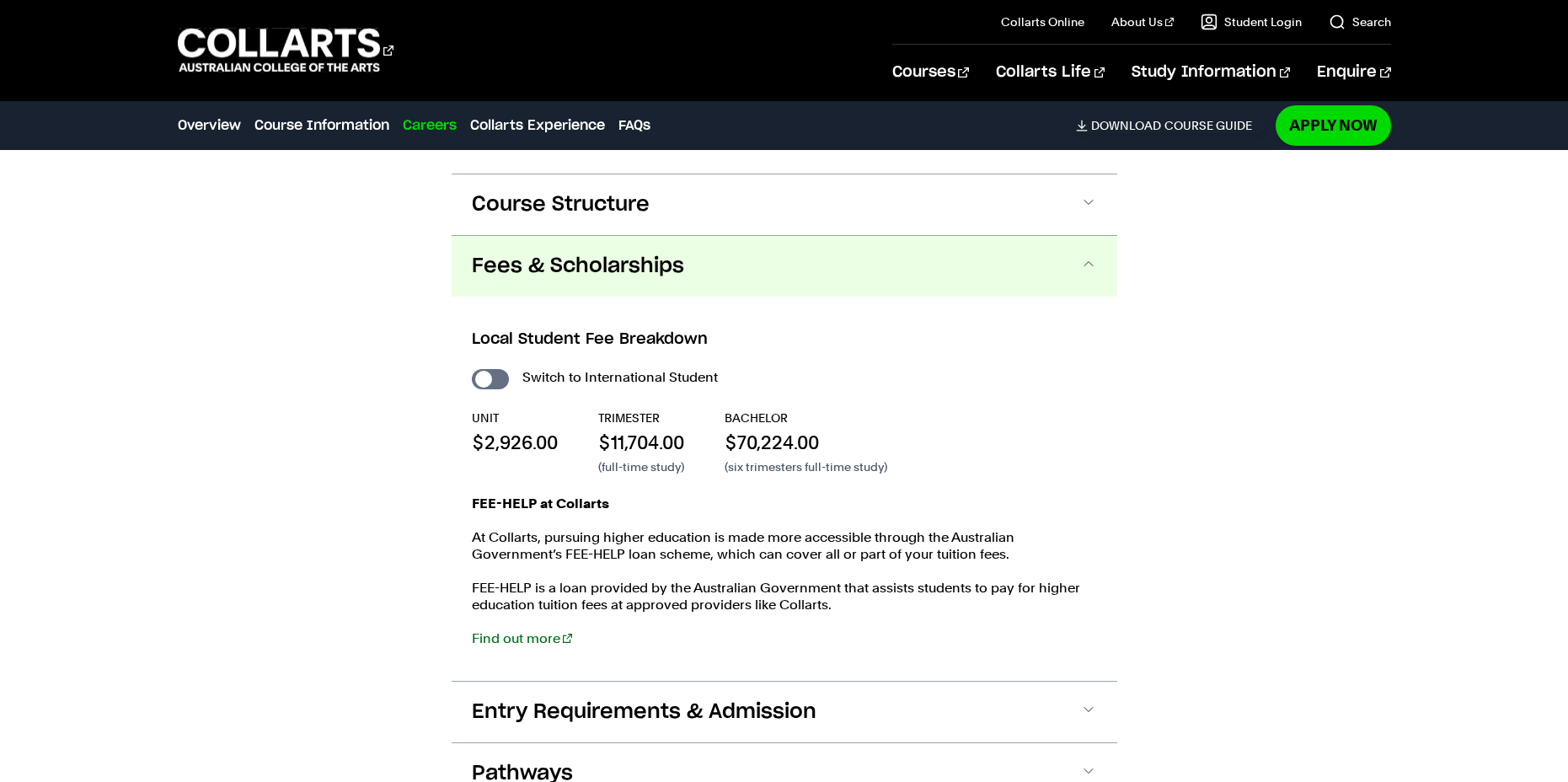
scroll to position [1973, 0]
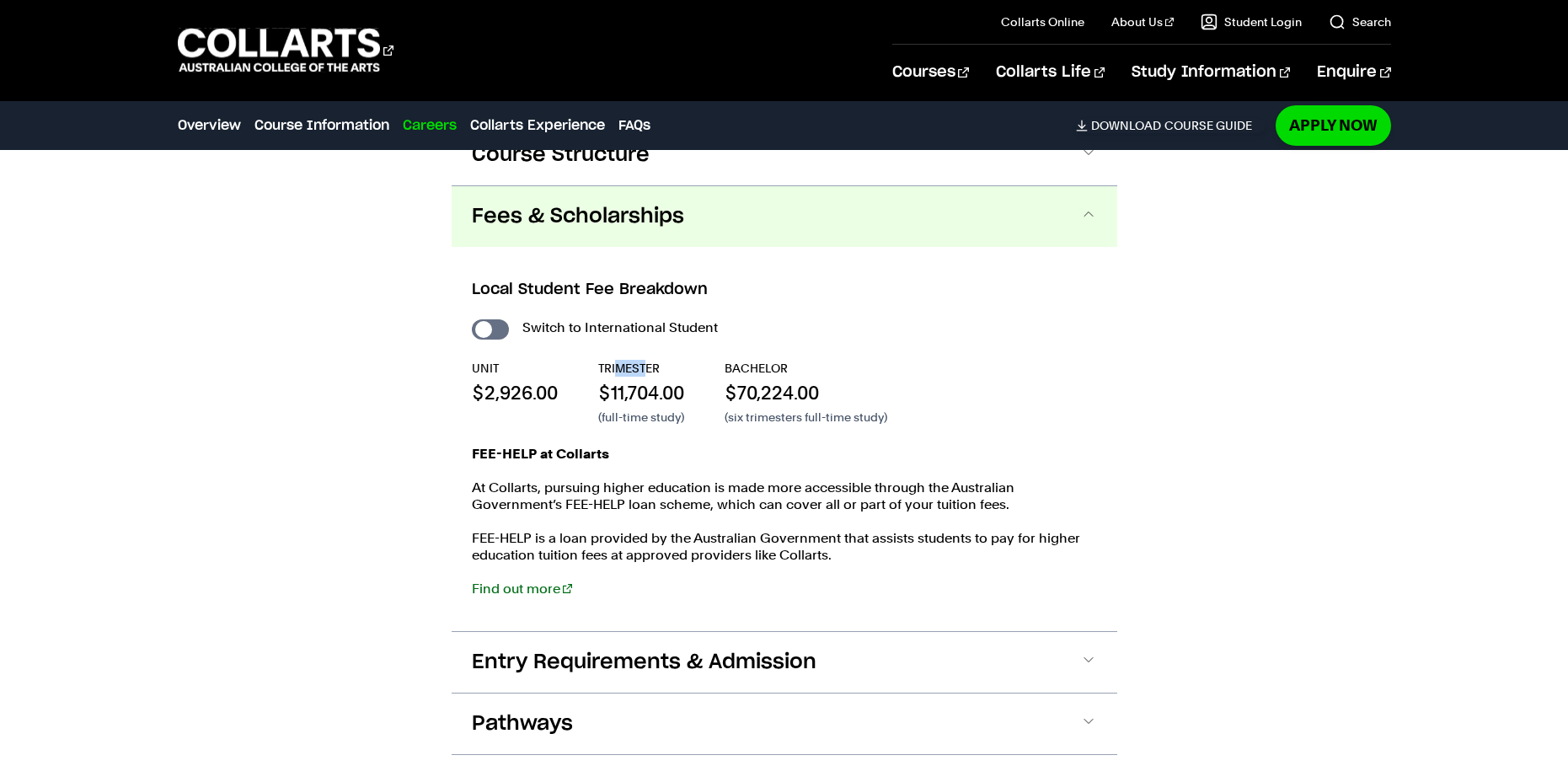
drag, startPoint x: 614, startPoint y: 335, endPoint x: 649, endPoint y: 334, distance: 35.0
click at [649, 360] on p "TRIMESTER" at bounding box center [641, 368] width 86 height 17
click at [651, 398] on div "Switch to International Student UNIT $2,926.00 TRIMESTER $11,704.00 (full-time …" at bounding box center [784, 465] width 626 height 298
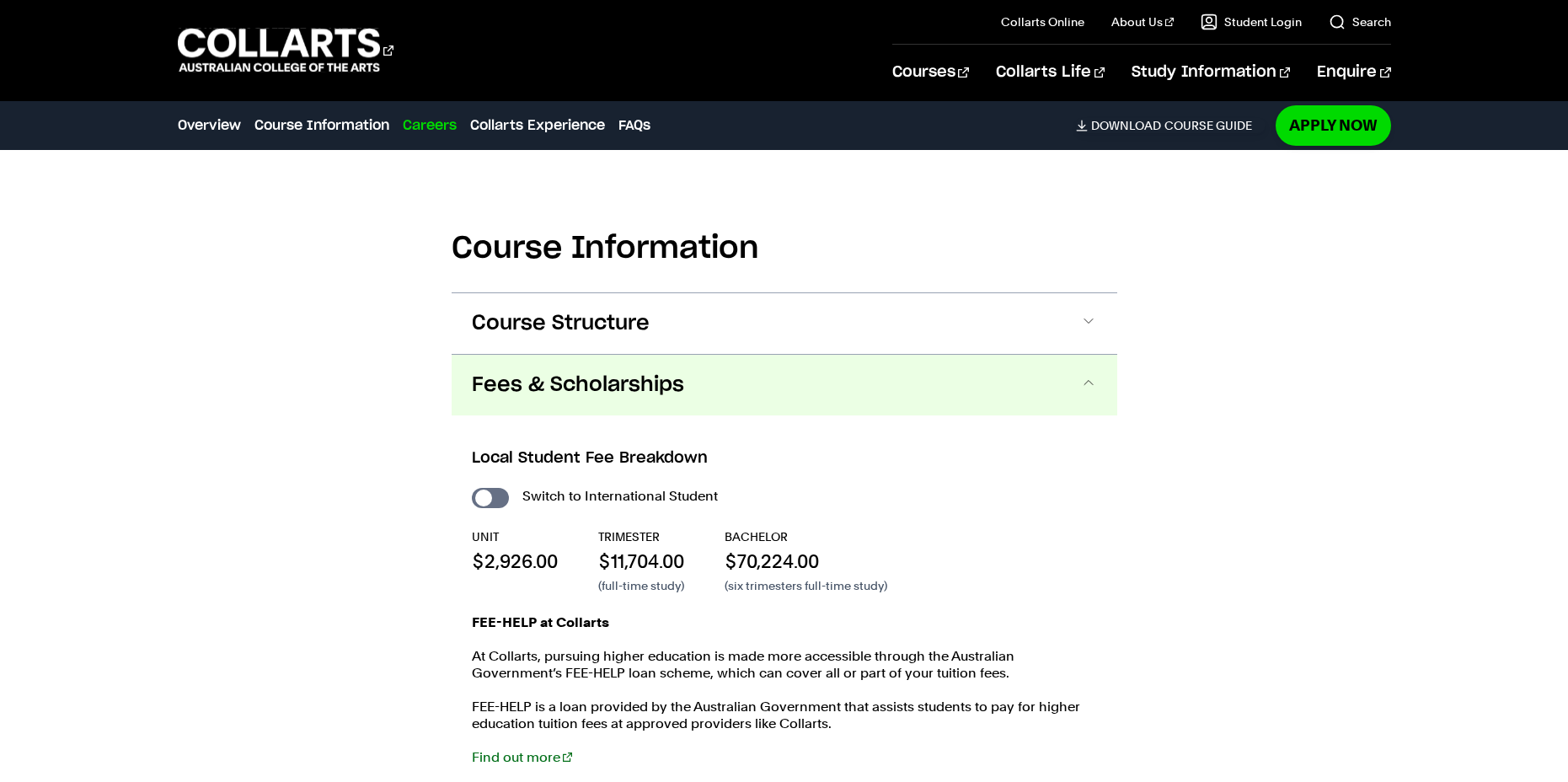
click at [1060, 361] on button "Fees & Scholarships" at bounding box center [784, 385] width 666 height 61
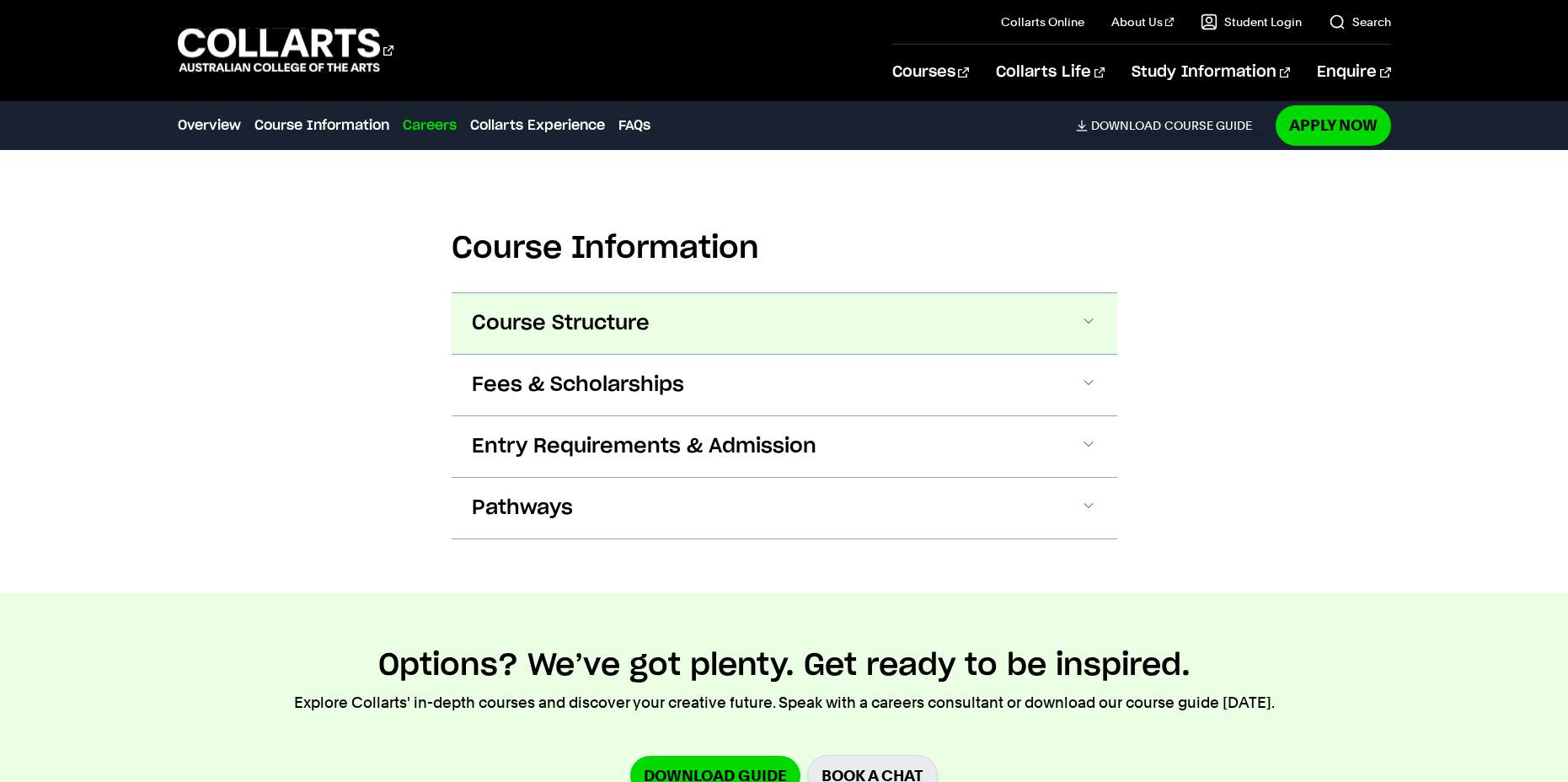
click at [1054, 293] on button "Course Structure" at bounding box center [784, 323] width 666 height 61
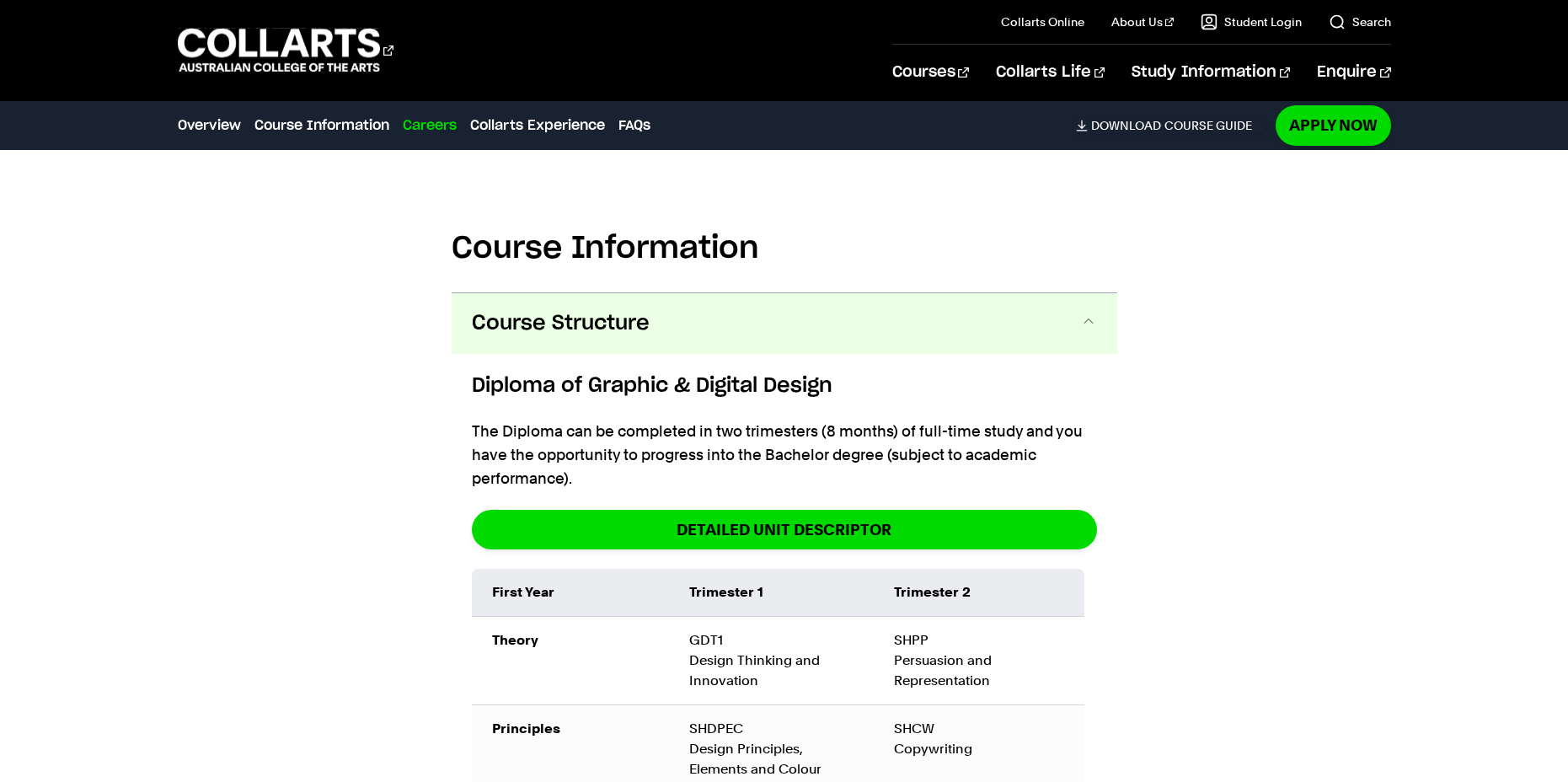
scroll to position [1912, 0]
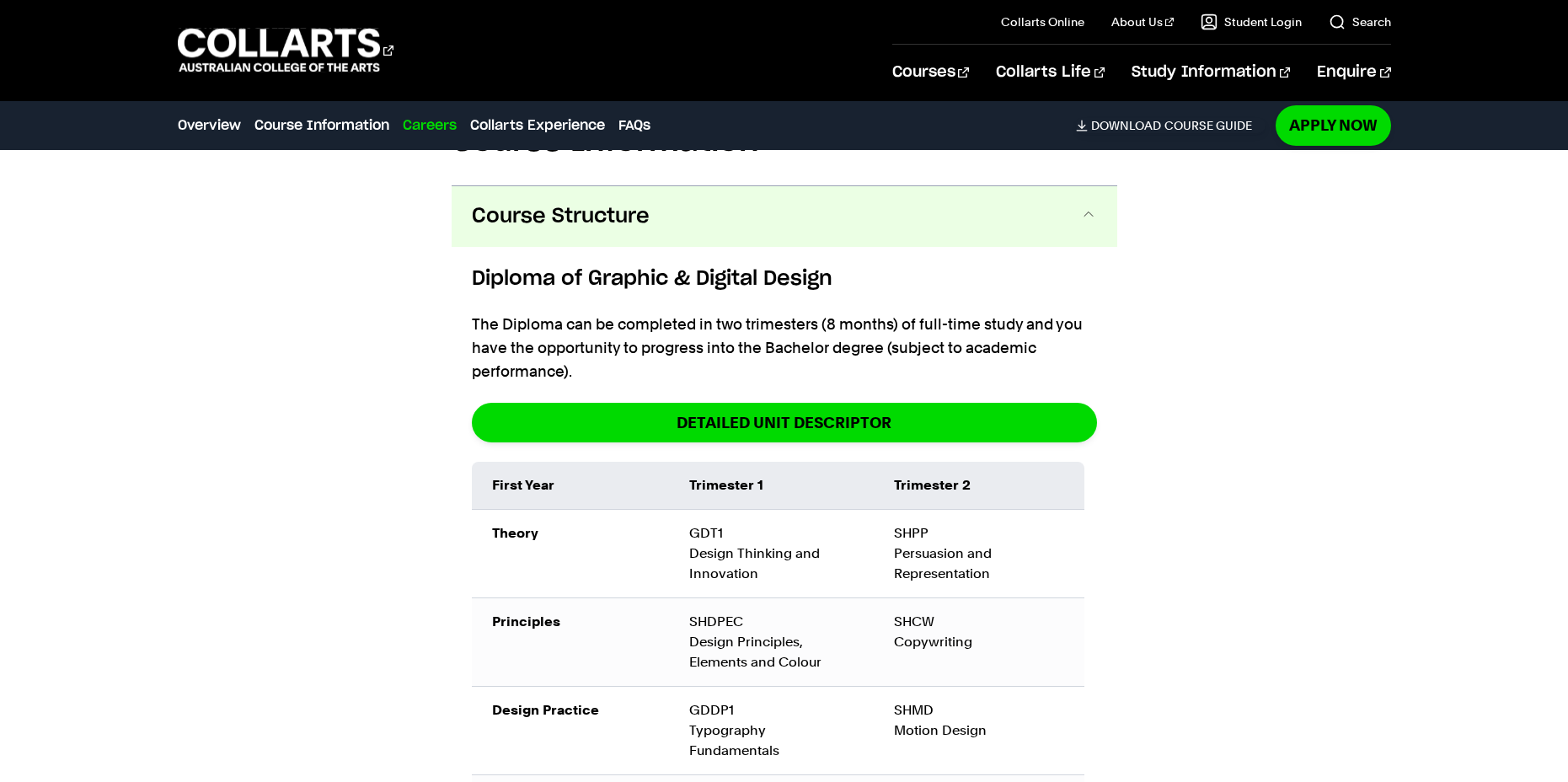
click at [1087, 205] on span at bounding box center [1089, 216] width 17 height 22
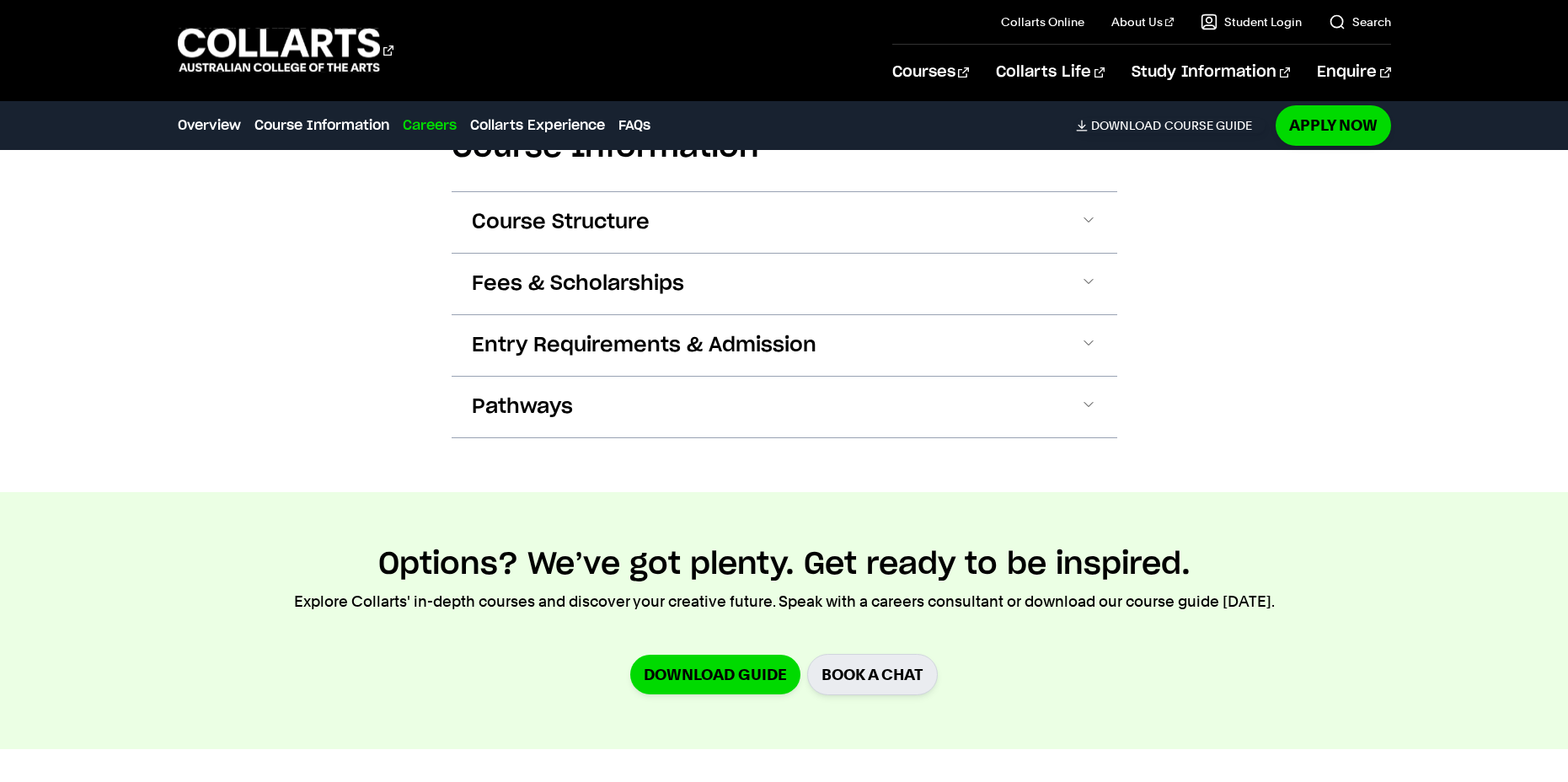
scroll to position [1406, 0]
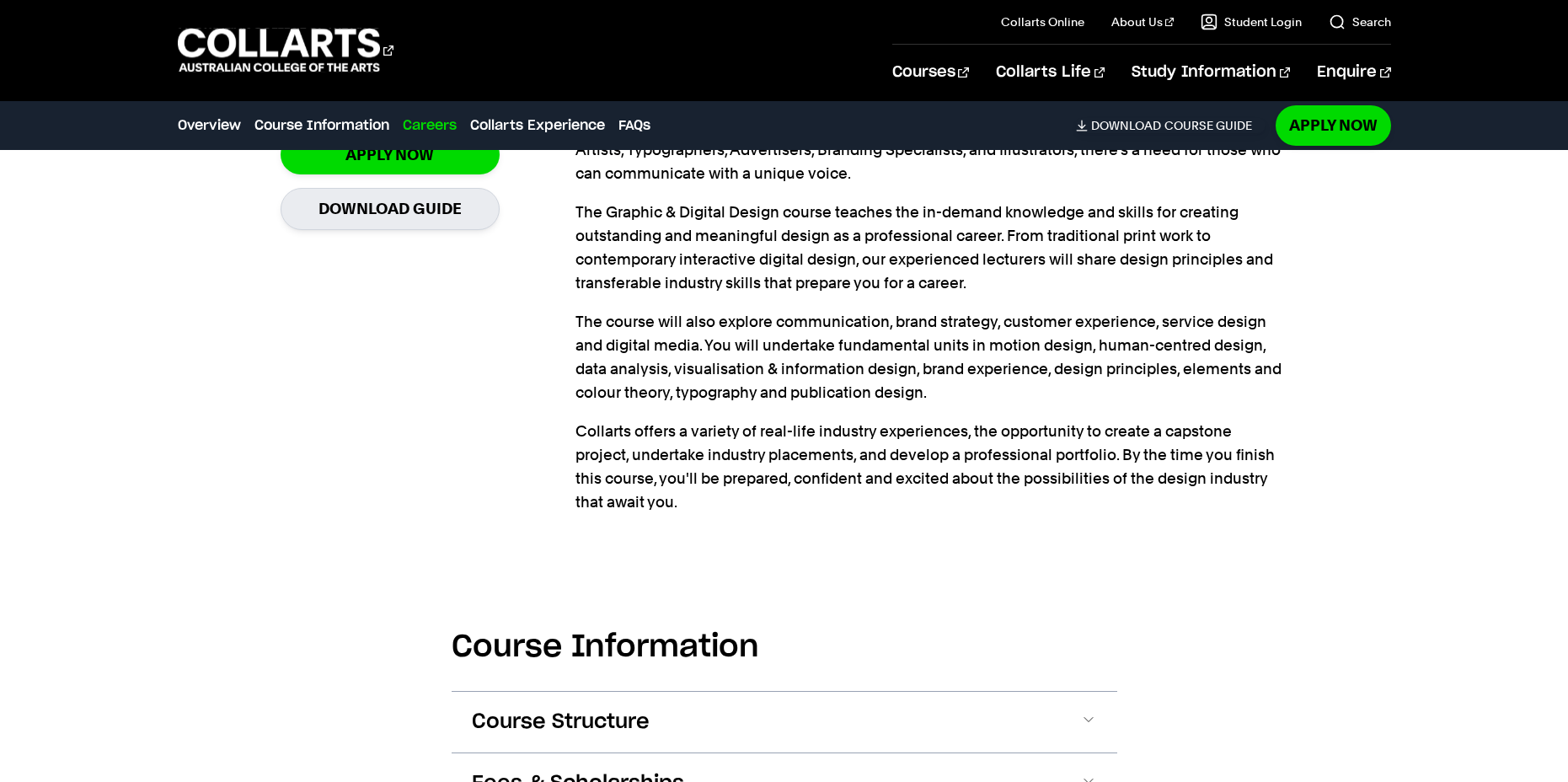
drag, startPoint x: 1320, startPoint y: 657, endPoint x: 1178, endPoint y: 445, distance: 255.2
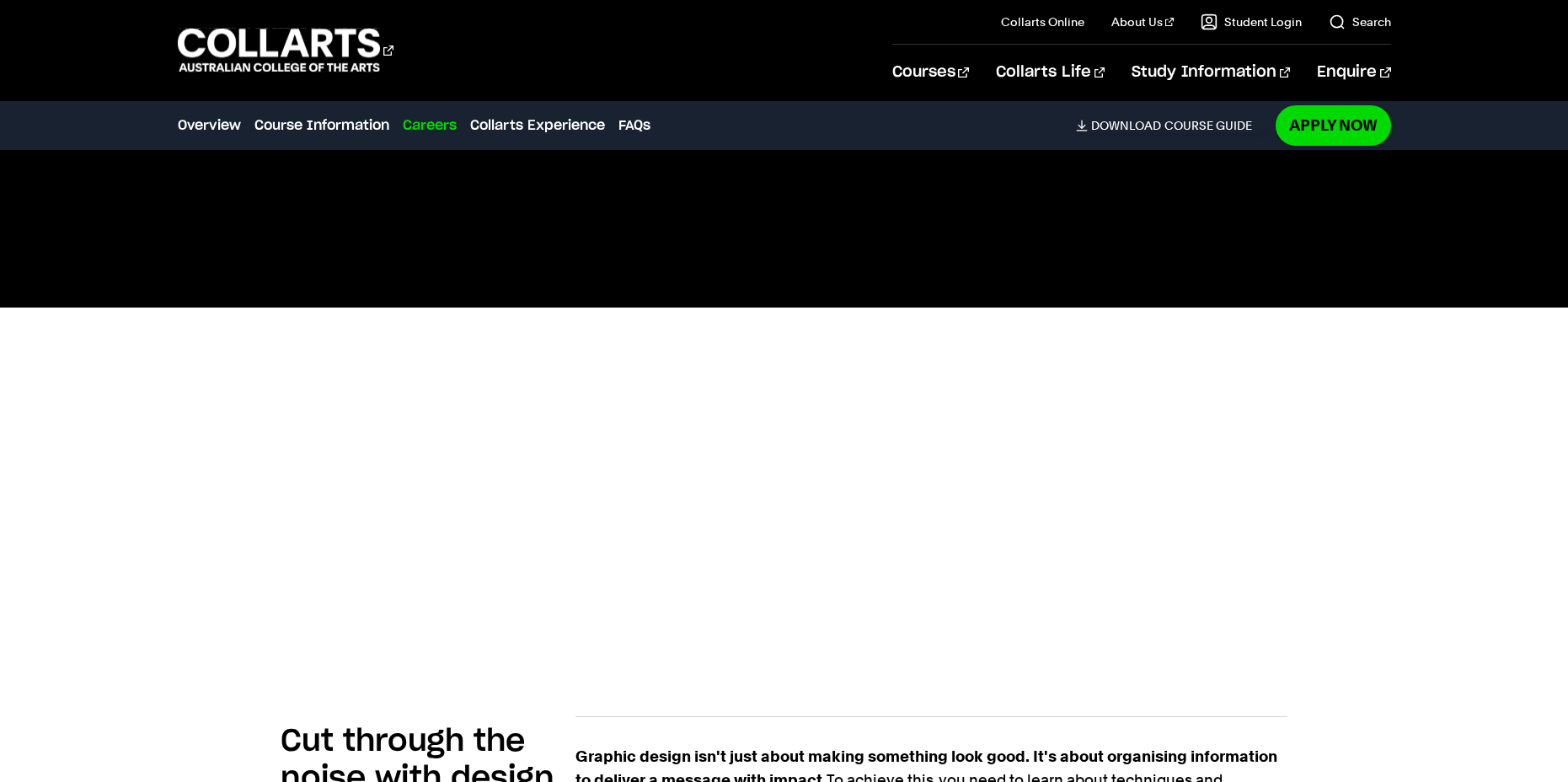
scroll to position [0, 0]
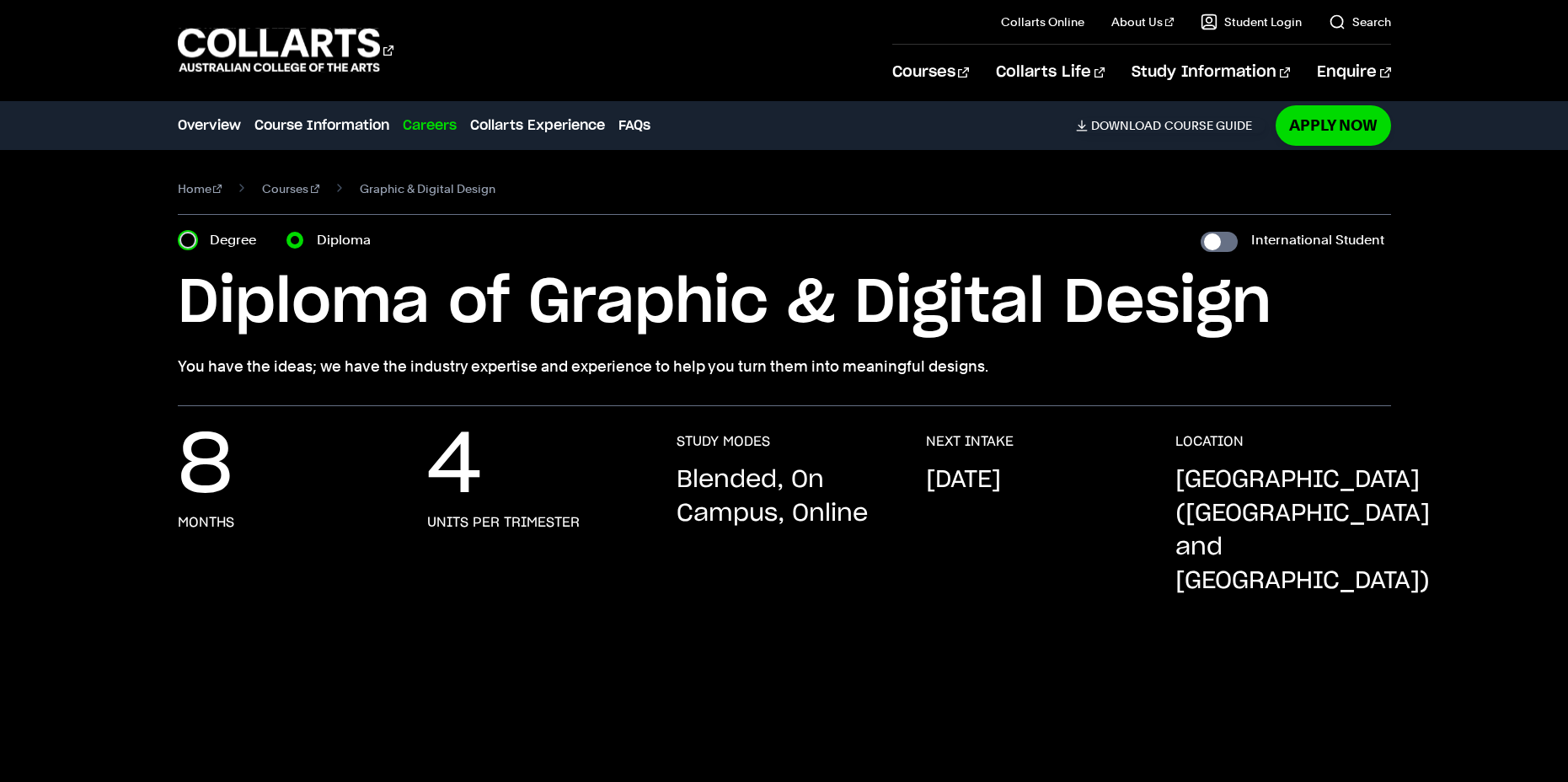
click at [182, 236] on input "Degree" at bounding box center [188, 240] width 17 height 17
radio input "true"
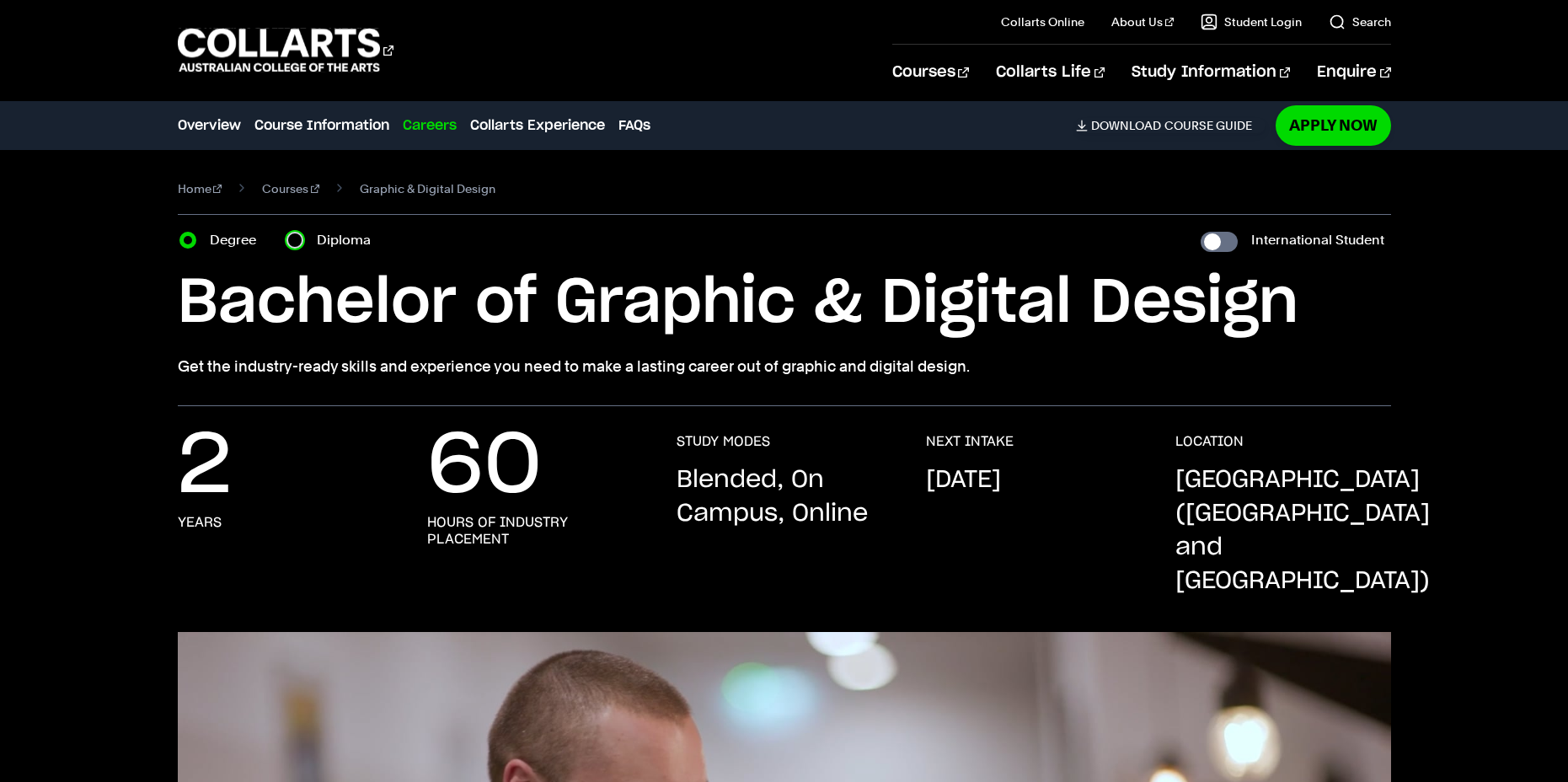
click at [301, 238] on input "Diploma" at bounding box center [294, 240] width 17 height 17
radio input "true"
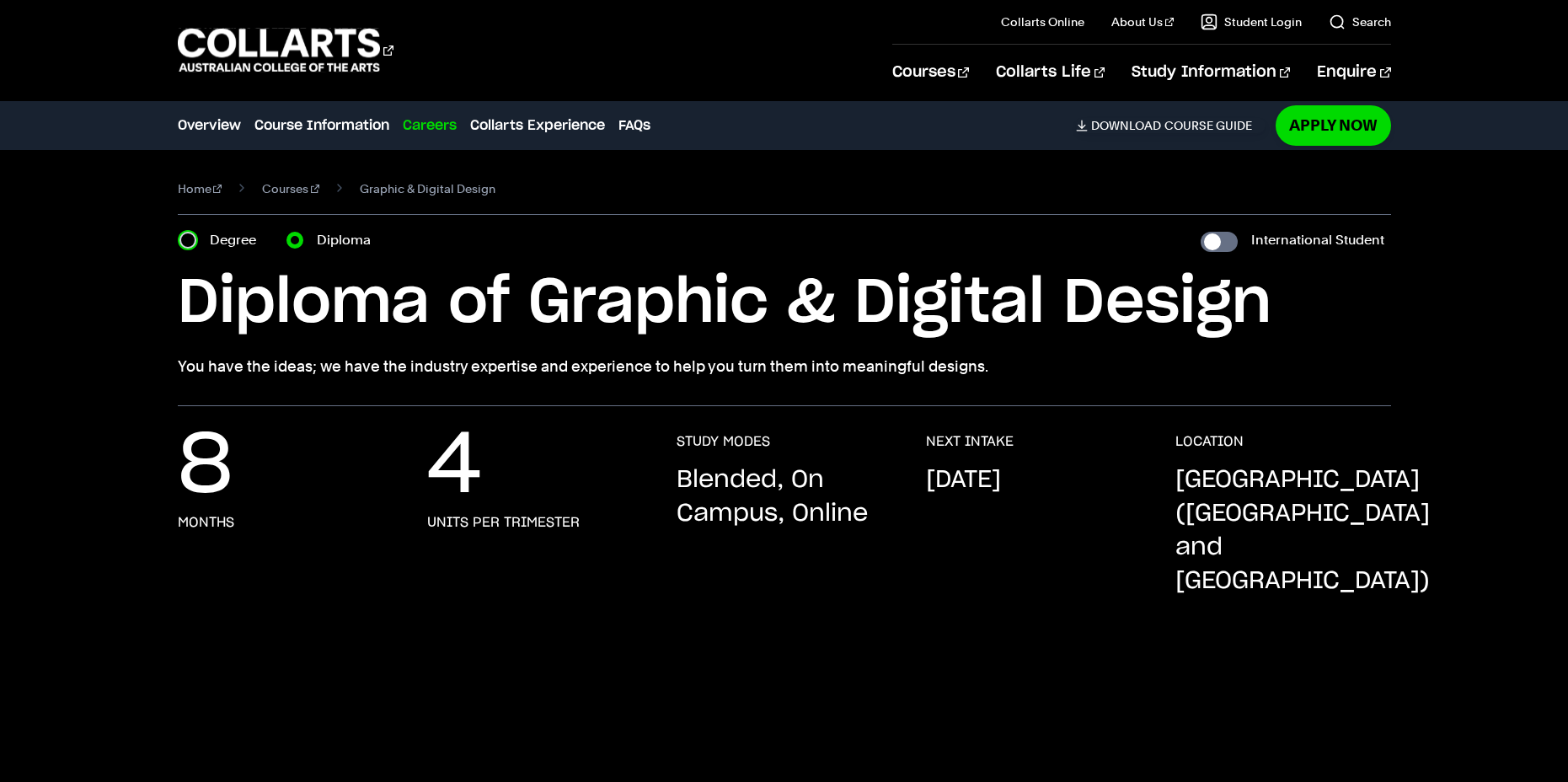
click at [187, 244] on input "Degree" at bounding box center [188, 240] width 17 height 17
radio input "true"
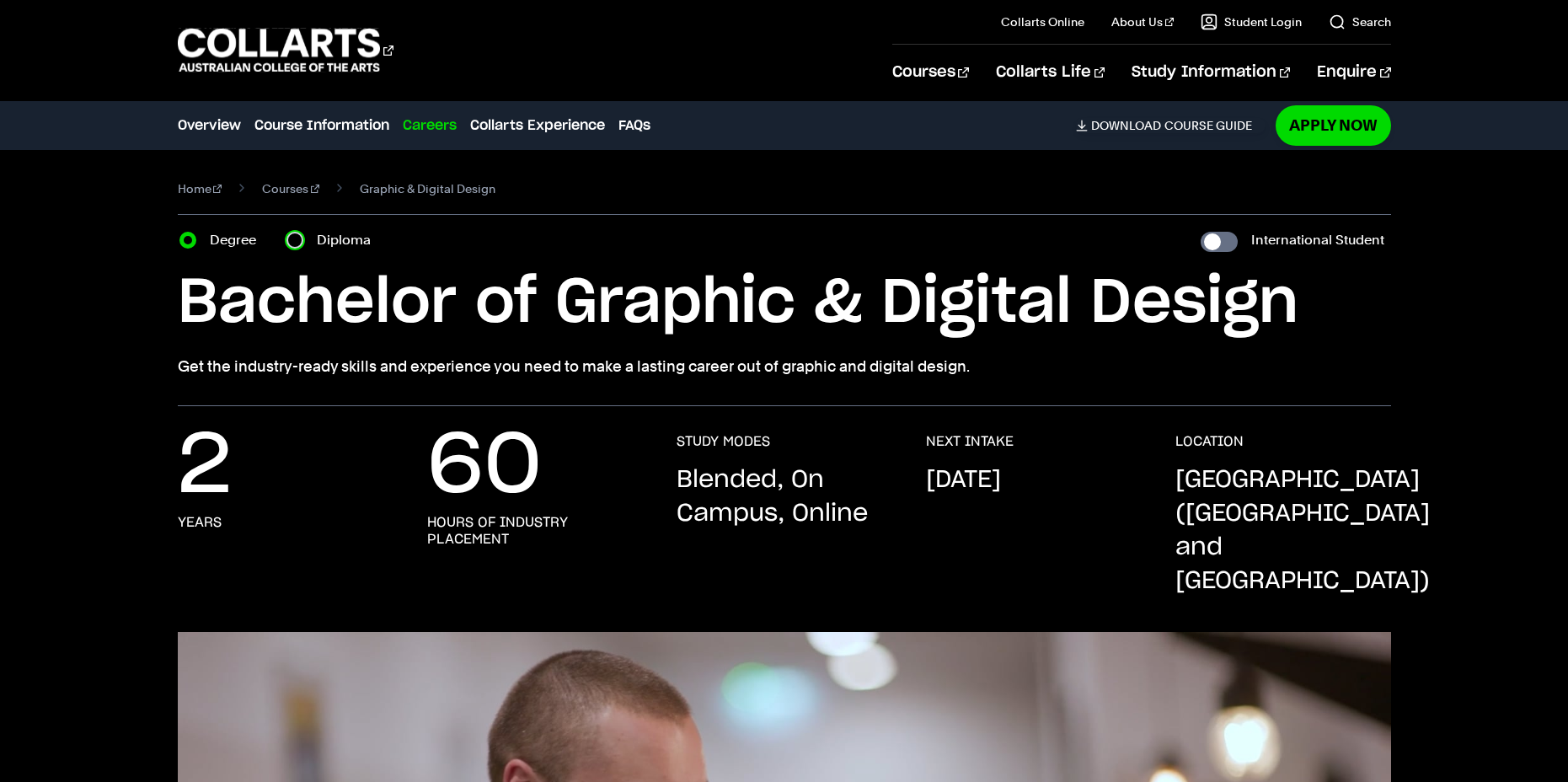
click at [293, 243] on input "Diploma" at bounding box center [294, 240] width 17 height 17
radio input "true"
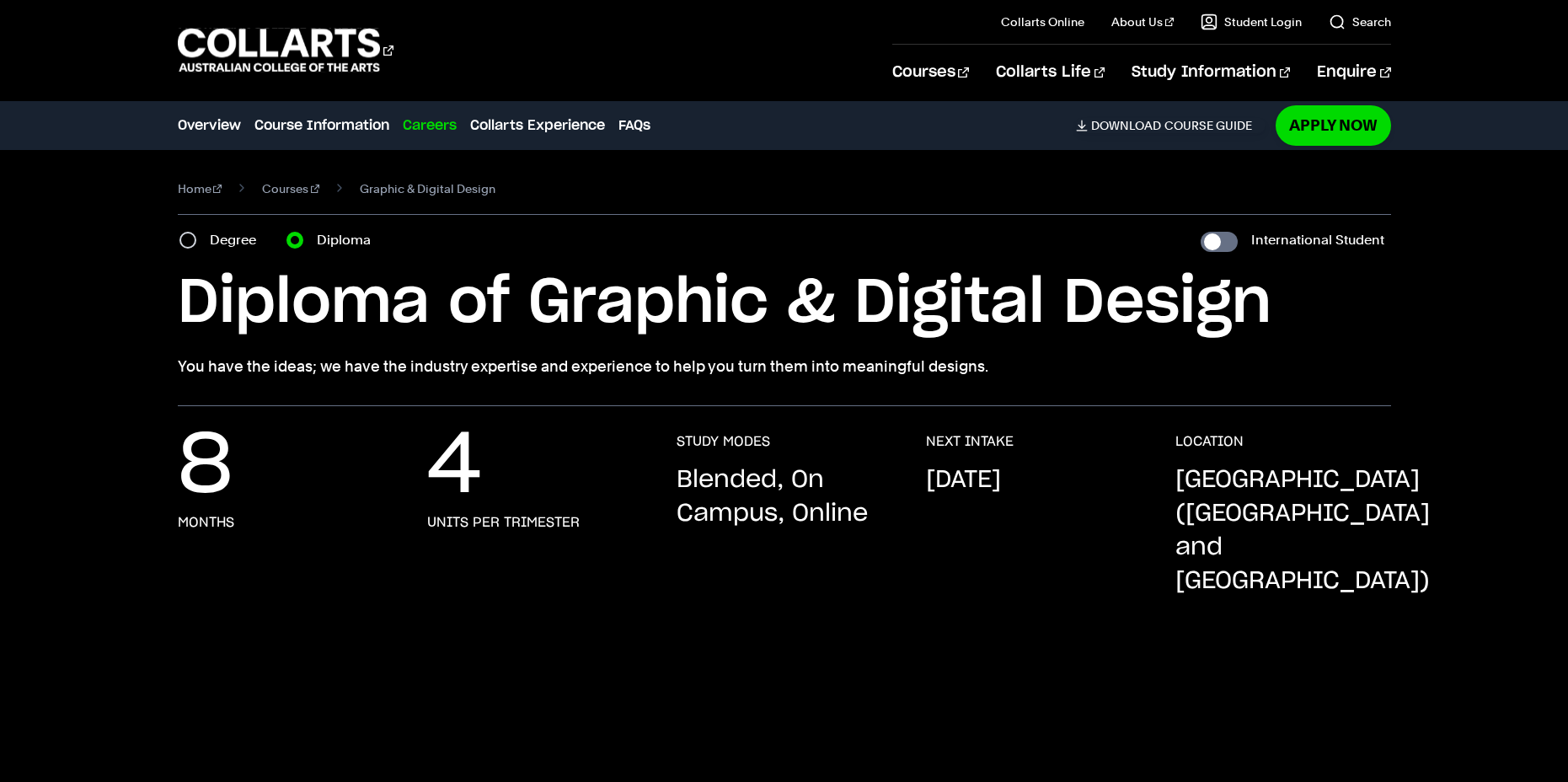
click at [200, 238] on div "Degree" at bounding box center [223, 240] width 87 height 24
click at [195, 238] on input "Degree" at bounding box center [188, 240] width 17 height 17
radio input "true"
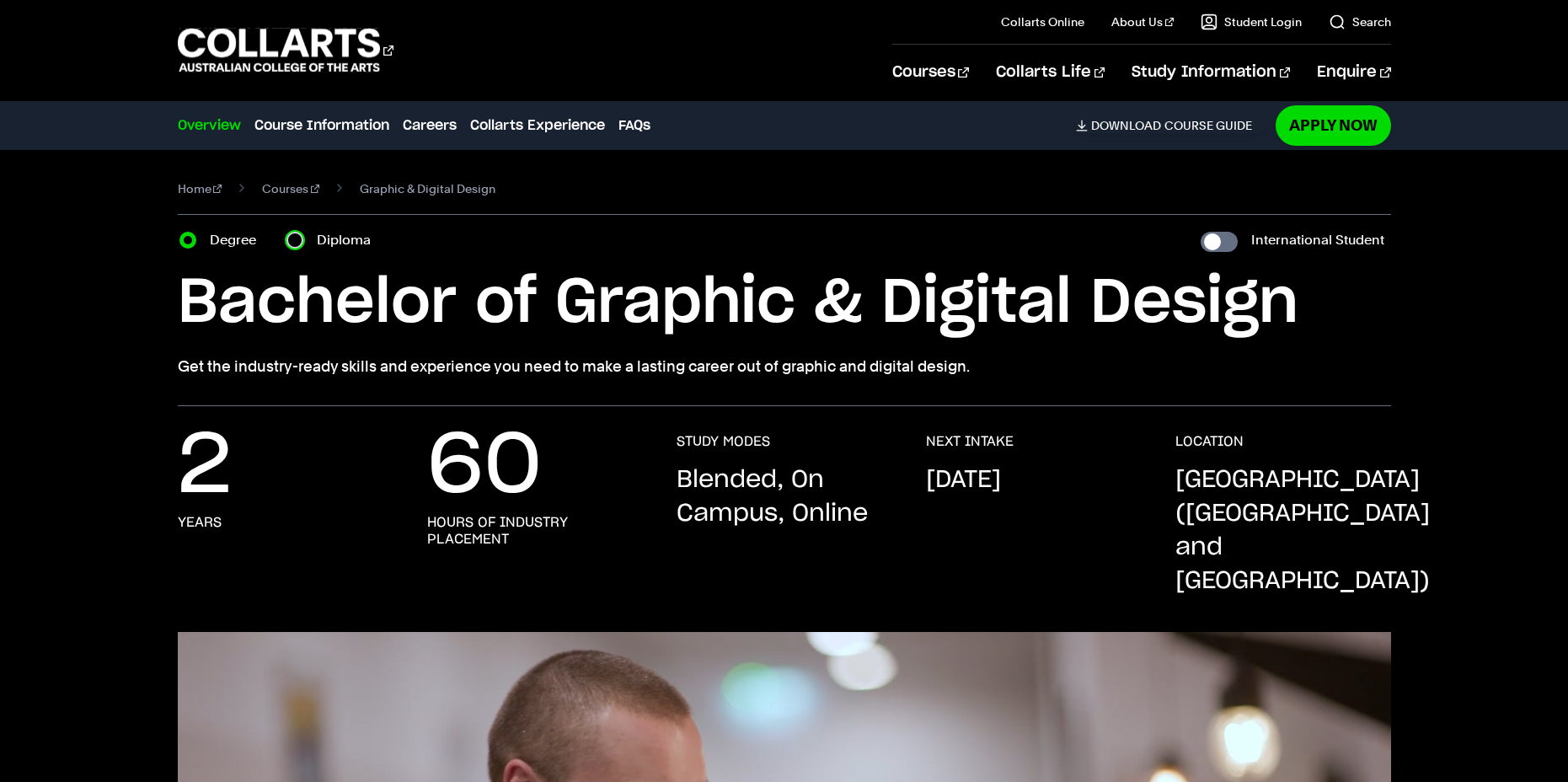
click at [291, 235] on input "Diploma" at bounding box center [294, 240] width 17 height 17
radio input "true"
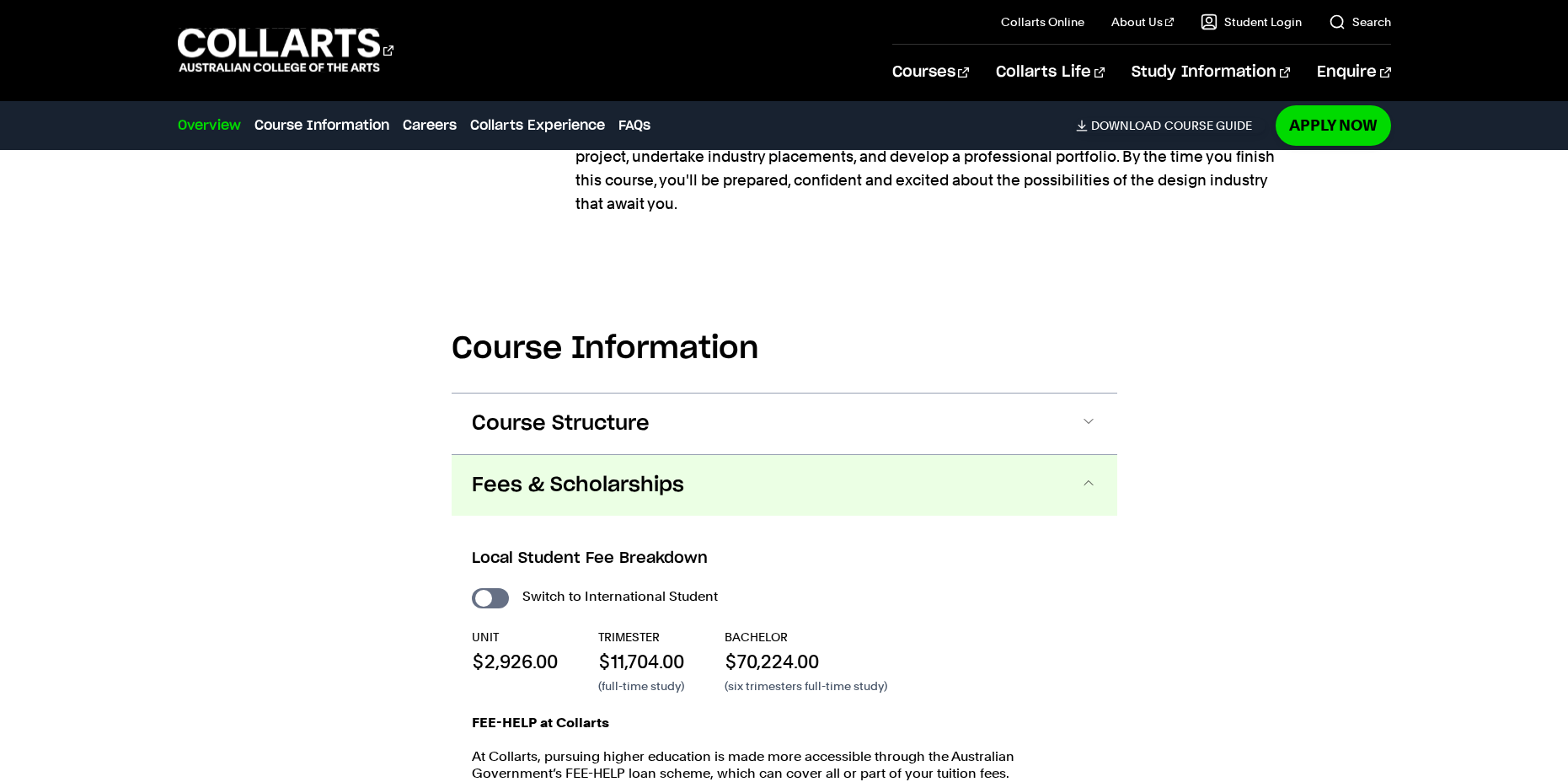
scroll to position [1938, 0]
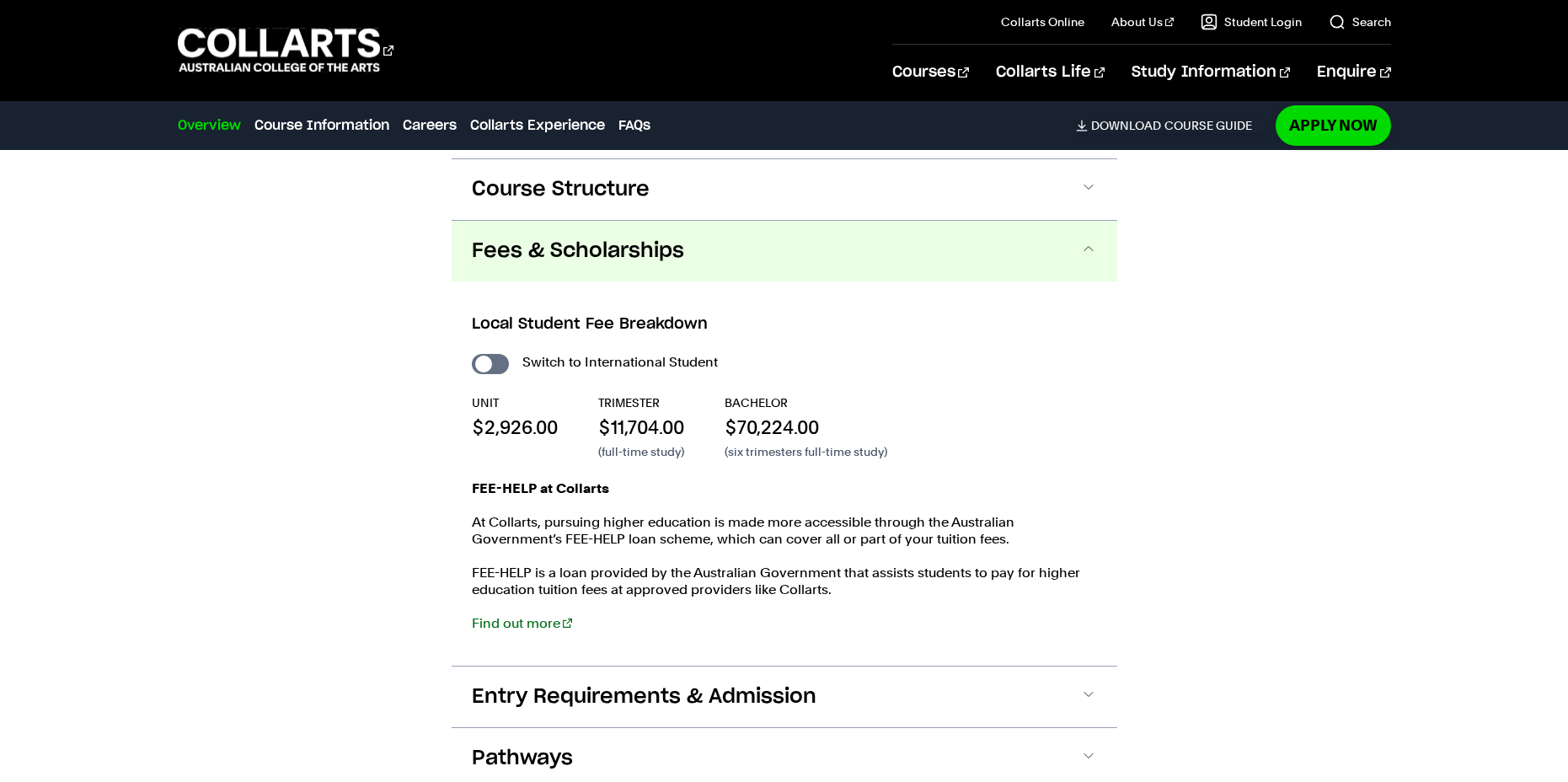
click at [1060, 221] on button "Fees & Scholarships" at bounding box center [784, 251] width 666 height 61
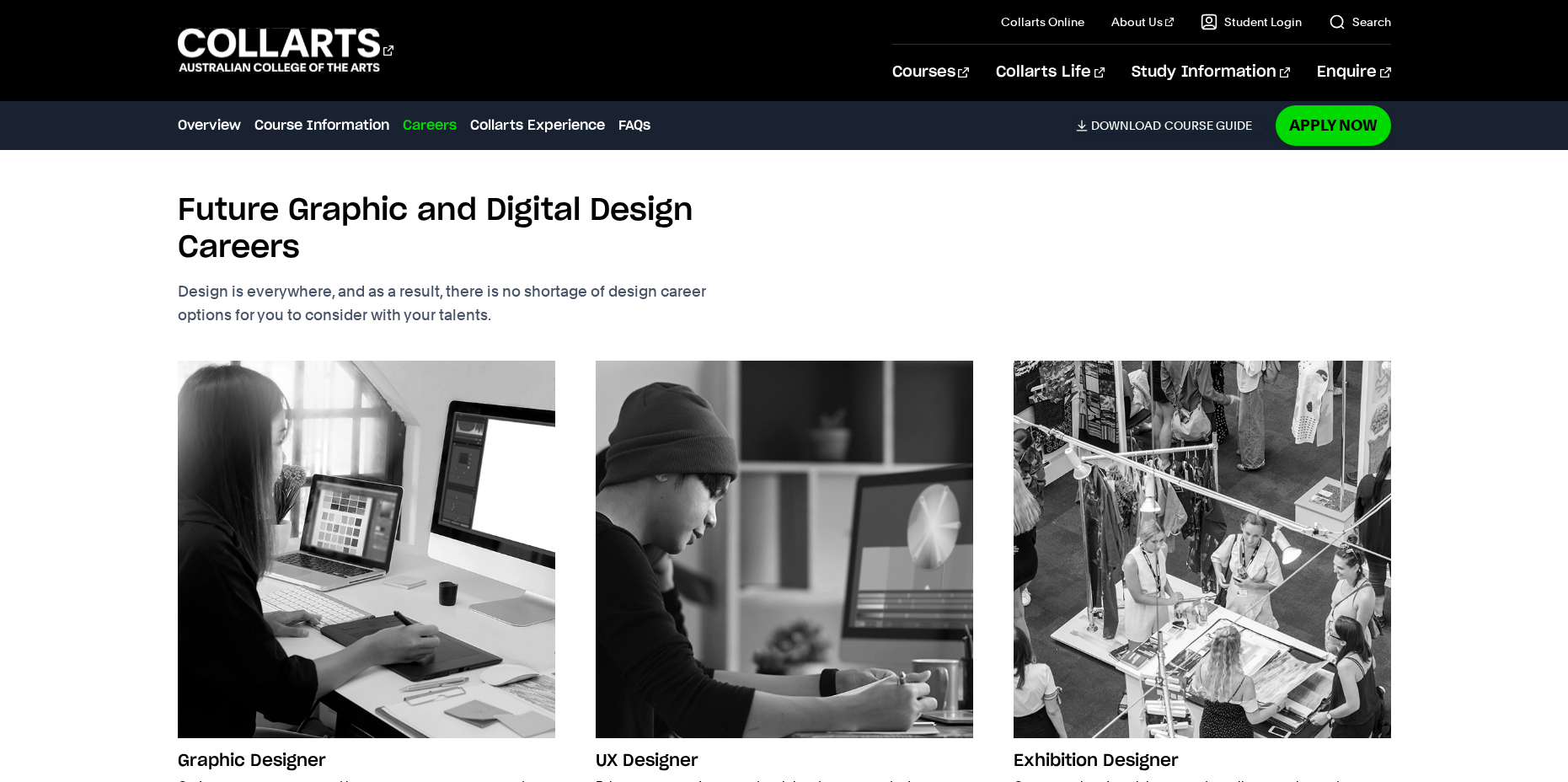
scroll to position [2360, 0]
